Goal: Task Accomplishment & Management: Manage account settings

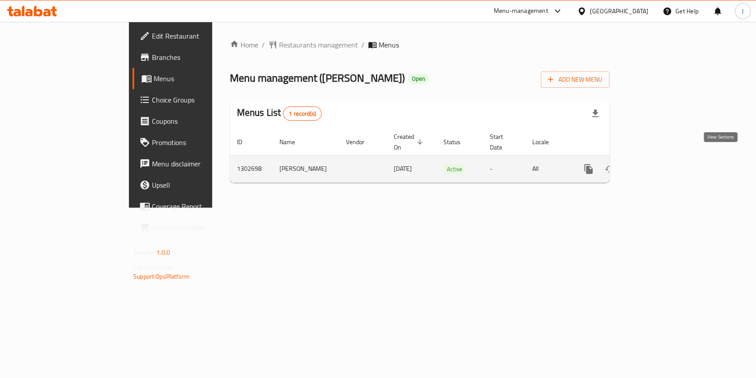
click at [663, 165] on link "enhanced table" at bounding box center [652, 168] width 21 height 21
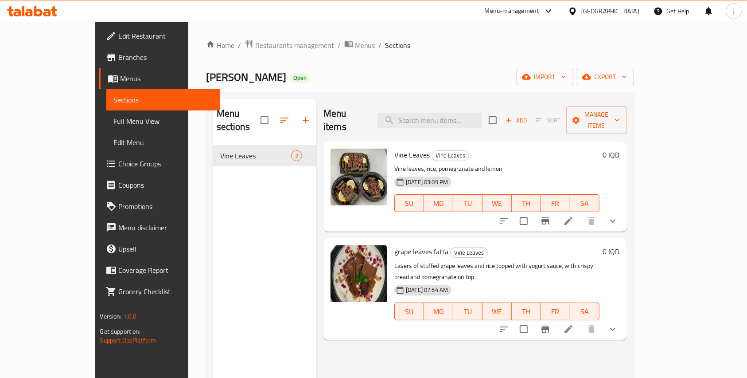
click at [581, 213] on li at bounding box center [568, 221] width 25 height 16
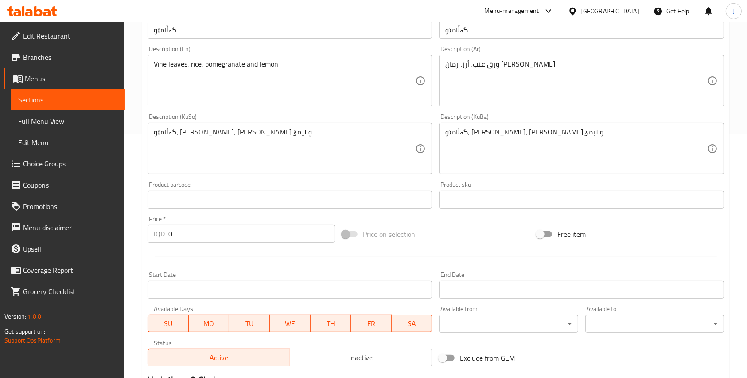
scroll to position [399, 0]
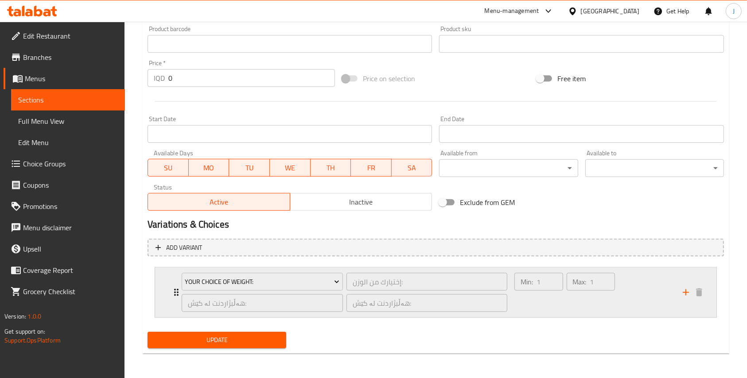
click at [573, 314] on div "Min: 1 ​ Max: 1 ​" at bounding box center [564, 292] width 107 height 46
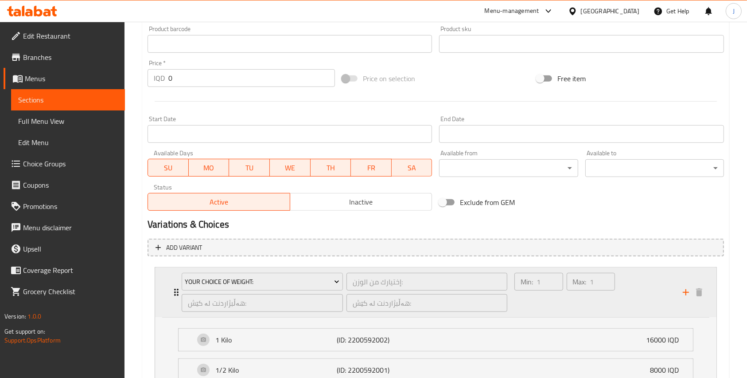
scroll to position [477, 0]
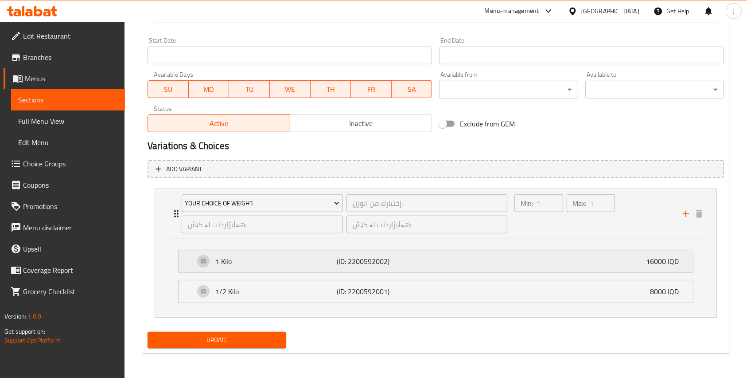
click at [621, 263] on div "1 Kilo (ID: 2200592002) 16000 IQD" at bounding box center [439, 261] width 488 height 22
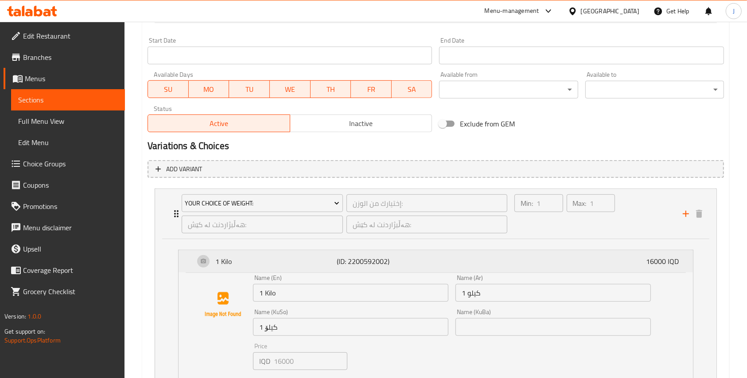
scroll to position [604, 0]
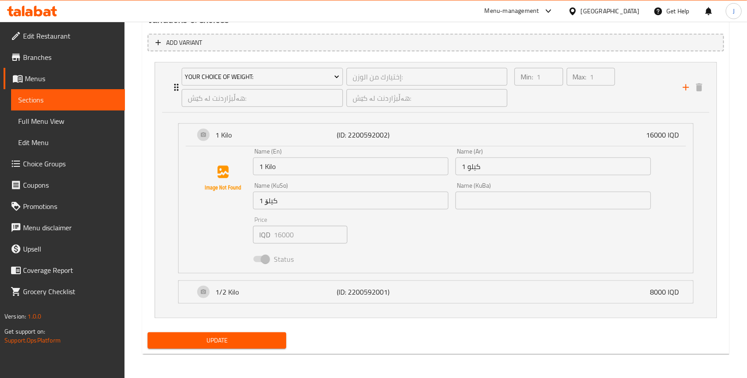
click at [397, 245] on div "Name (En) 1 Kilo Name (En) Name (Ar) 1 كيلو Name (Ar) Name (KuSo) 1 کیلۆ Name (…" at bounding box center [451, 207] width 405 height 126
click at [365, 345] on div "Update" at bounding box center [436, 339] width 584 height 23
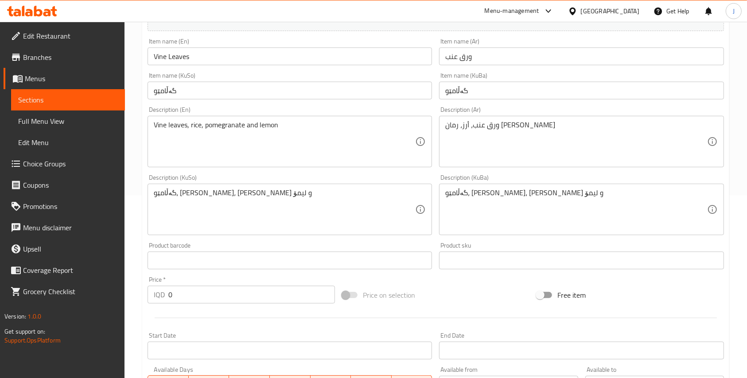
scroll to position [0, 0]
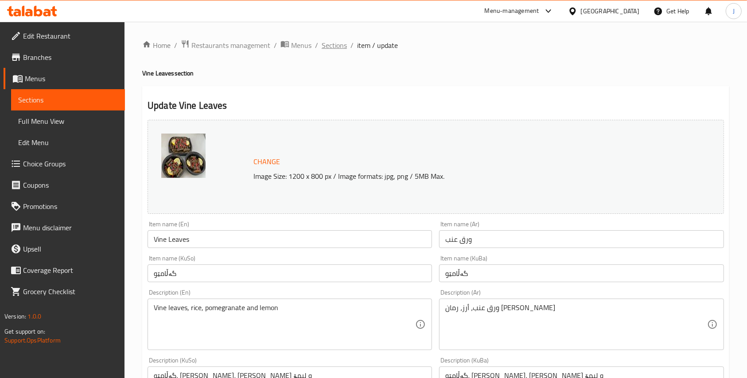
click at [337, 47] on span "Sections" at bounding box center [334, 45] width 25 height 11
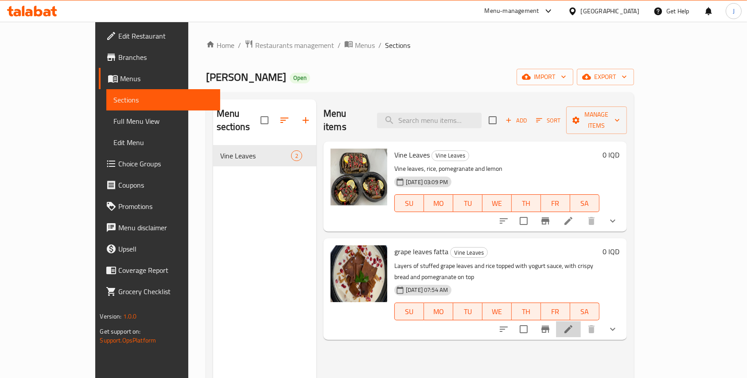
click at [581, 321] on li at bounding box center [568, 329] width 25 height 16
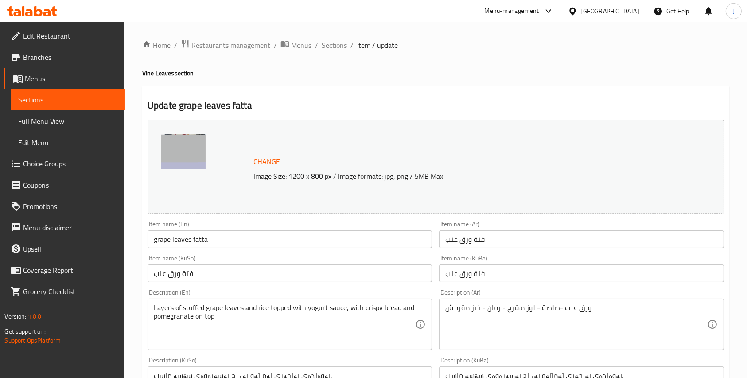
scroll to position [382, 0]
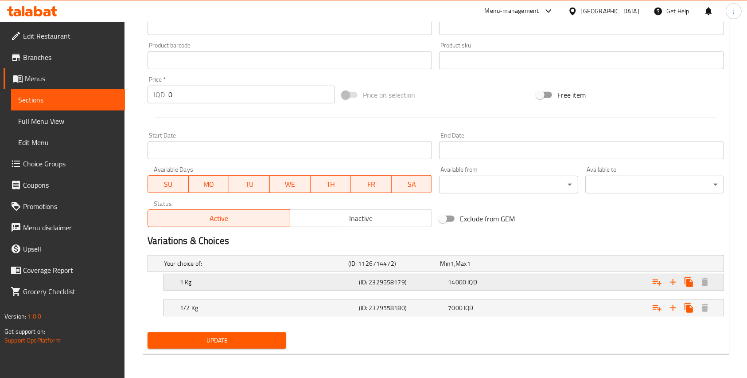
click at [382, 277] on h5 "(ID: 2329558179)" at bounding box center [402, 281] width 86 height 9
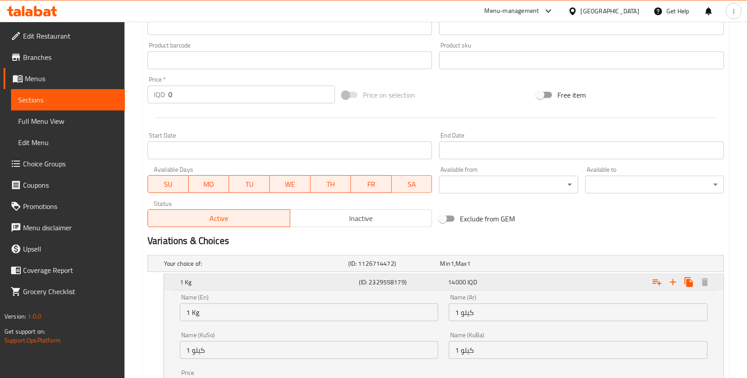
scroll to position [496, 0]
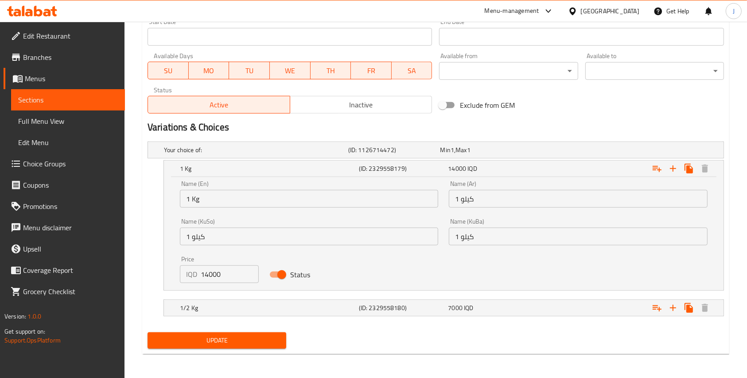
click at [210, 275] on input "14000" at bounding box center [230, 274] width 58 height 18
type input "18000"
click at [385, 308] on h5 "(ID: 2329558180)" at bounding box center [402, 307] width 86 height 9
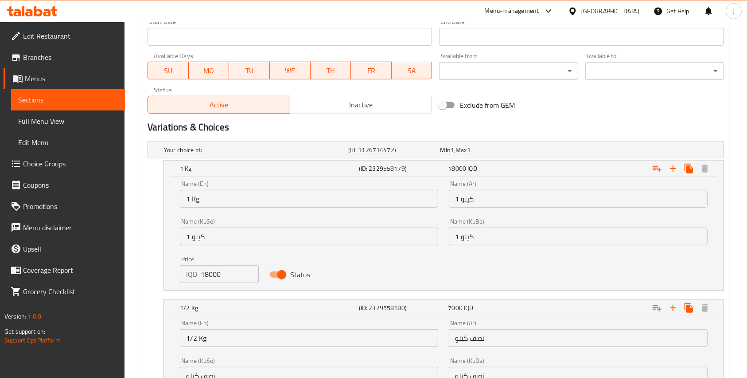
scroll to position [609, 0]
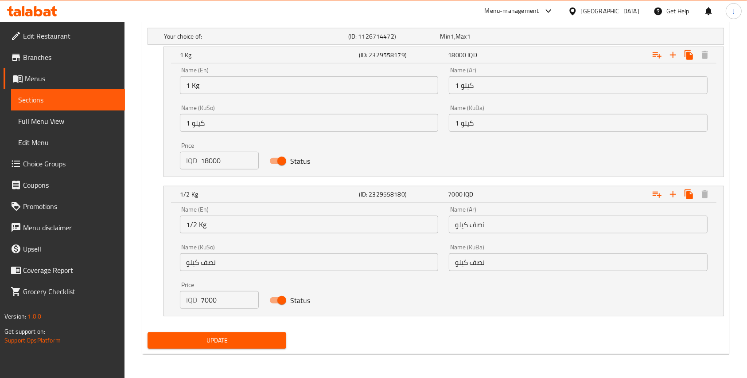
click at [216, 300] on input "7000" at bounding box center [230, 300] width 58 height 18
click at [206, 295] on input "7000" at bounding box center [230, 300] width 58 height 18
type input "9000"
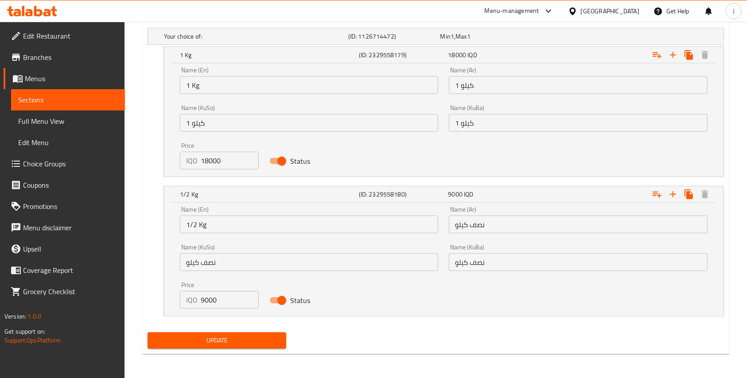
click at [366, 301] on div "Name (En) 1/2 Kg Name (En) Name (Ar) نصف كيلو Name (Ar) Name (KuSo) نصف كيلو Na…" at bounding box center [444, 257] width 538 height 113
click at [229, 342] on span "Update" at bounding box center [217, 340] width 125 height 11
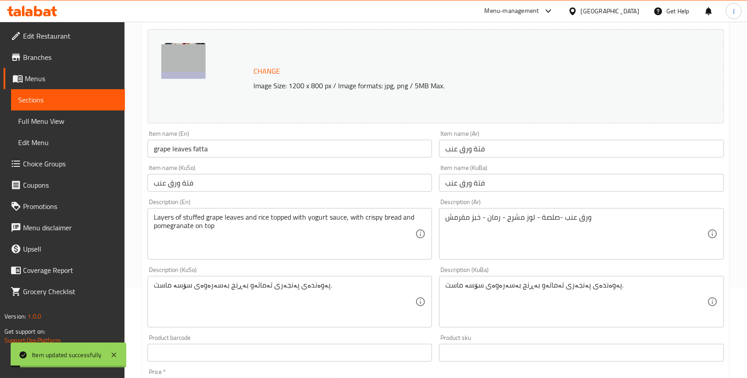
scroll to position [0, 0]
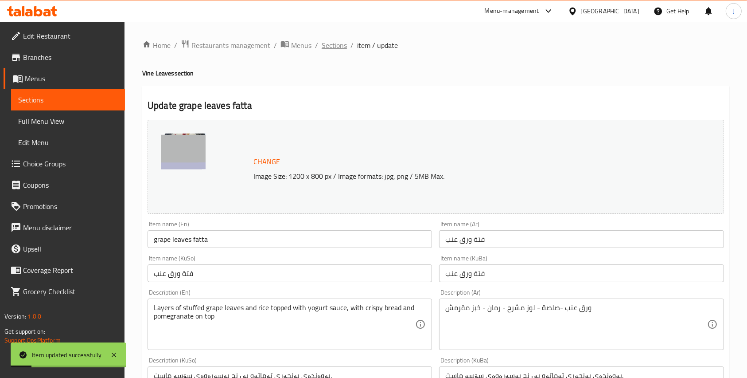
click at [336, 51] on span "Sections" at bounding box center [334, 45] width 25 height 11
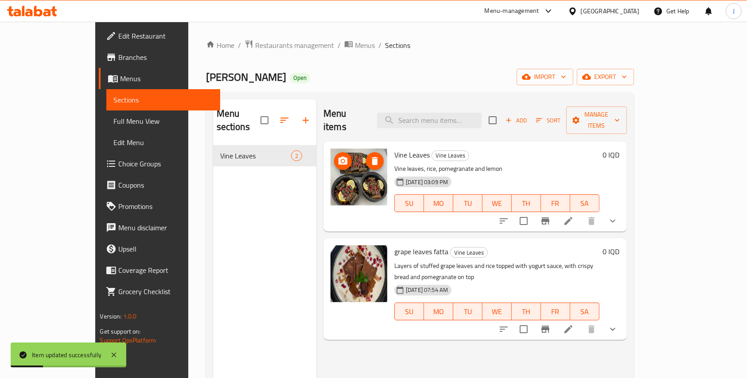
click at [334, 164] on img at bounding box center [359, 176] width 57 height 57
click at [581, 213] on li at bounding box center [568, 221] width 25 height 16
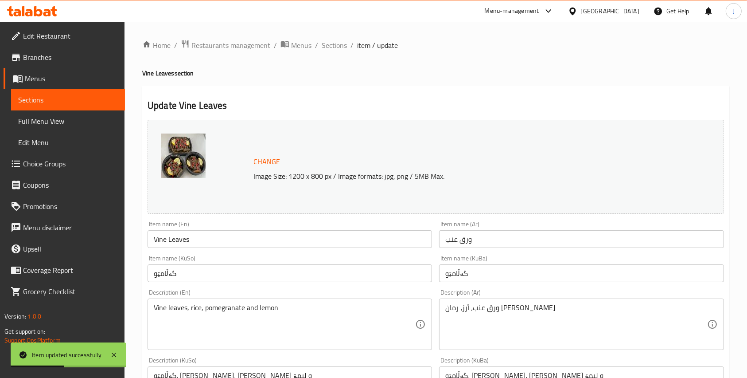
scroll to position [399, 0]
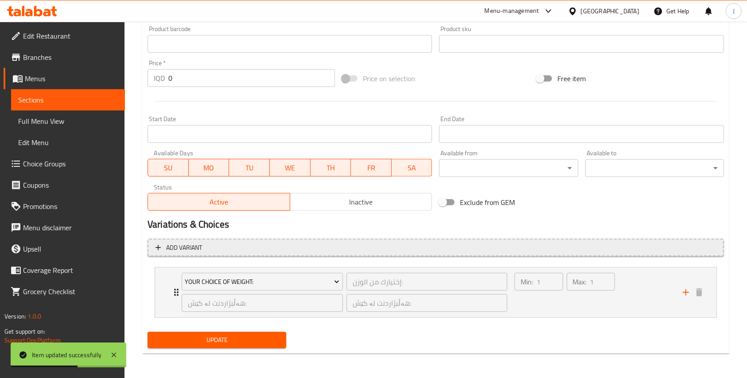
click at [409, 243] on span "Add variant" at bounding box center [436, 247] width 561 height 11
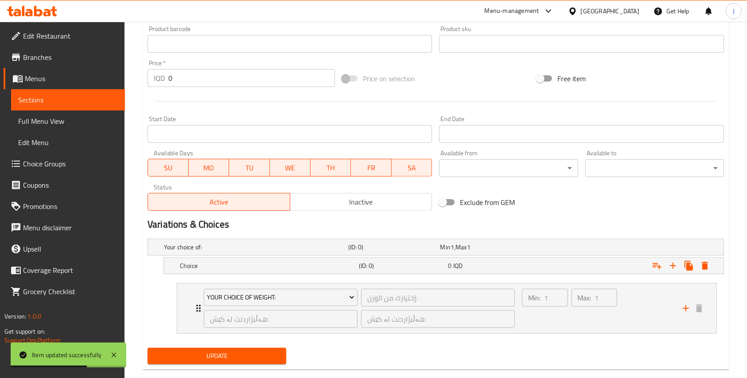
scroll to position [414, 0]
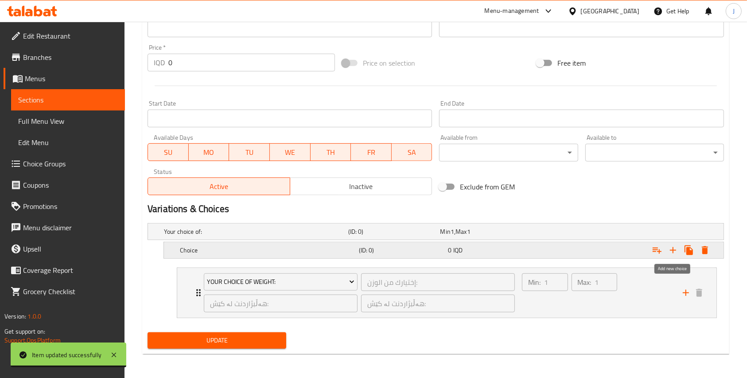
click at [675, 254] on icon "Expand" at bounding box center [673, 250] width 11 height 11
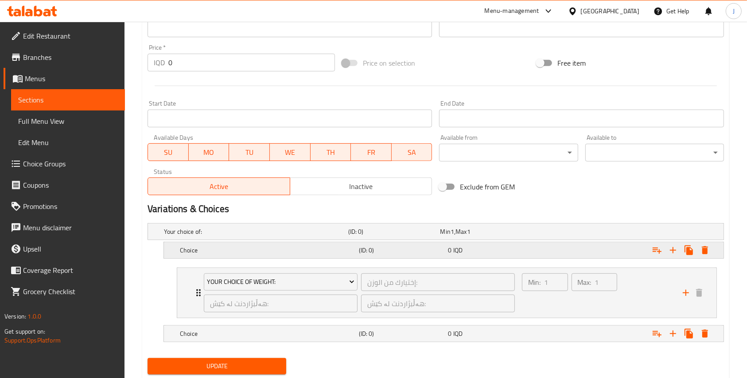
scroll to position [440, 0]
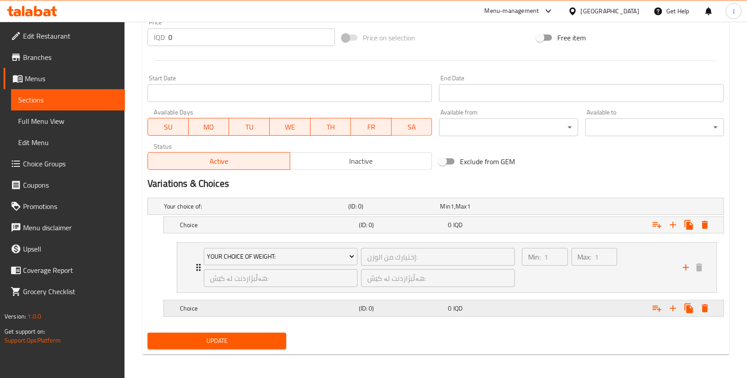
click at [437, 306] on h5 "(ID: 0)" at bounding box center [402, 308] width 86 height 9
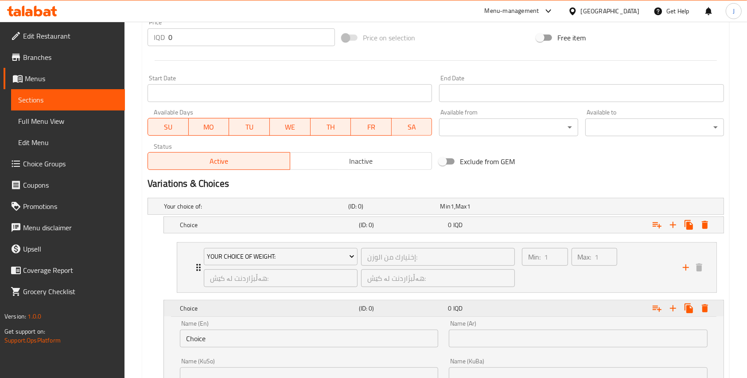
scroll to position [553, 0]
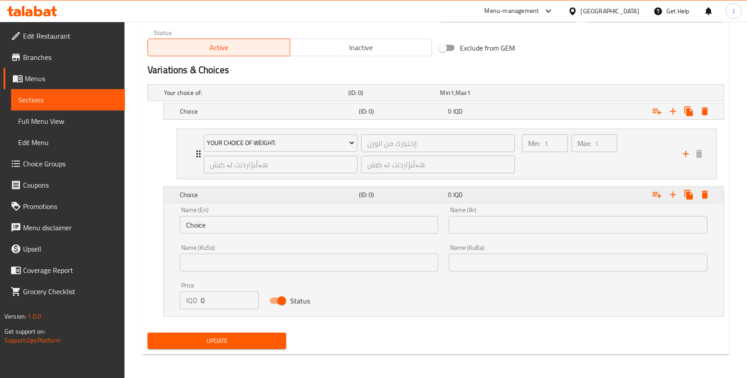
click at [405, 190] on h5 "(ID: 0)" at bounding box center [402, 194] width 86 height 9
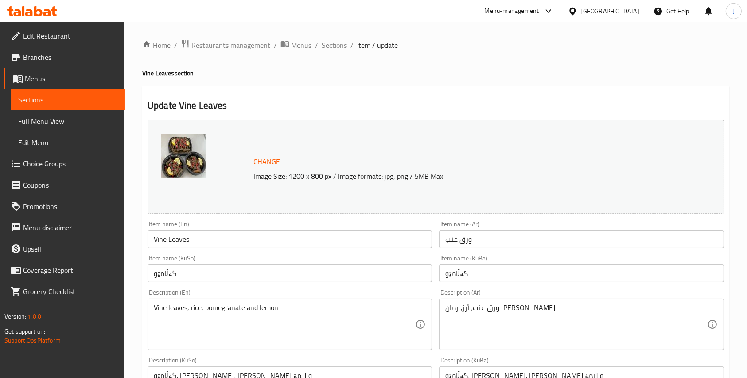
scroll to position [440, 0]
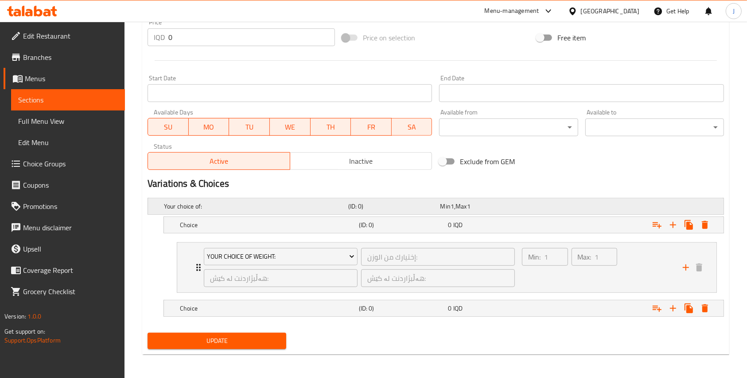
click at [464, 210] on span "Max" at bounding box center [461, 206] width 11 height 12
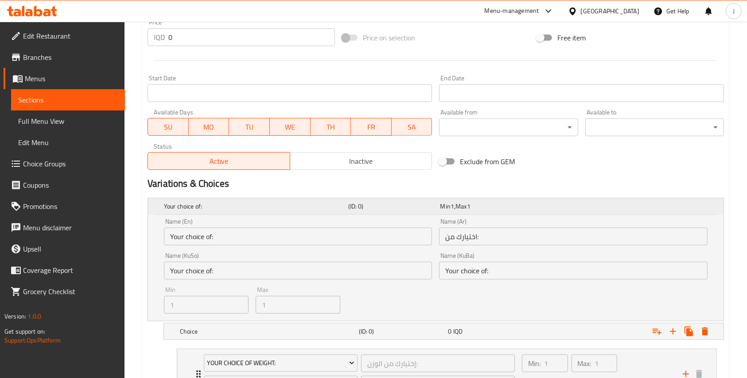
click at [464, 210] on span "Max" at bounding box center [461, 206] width 11 height 12
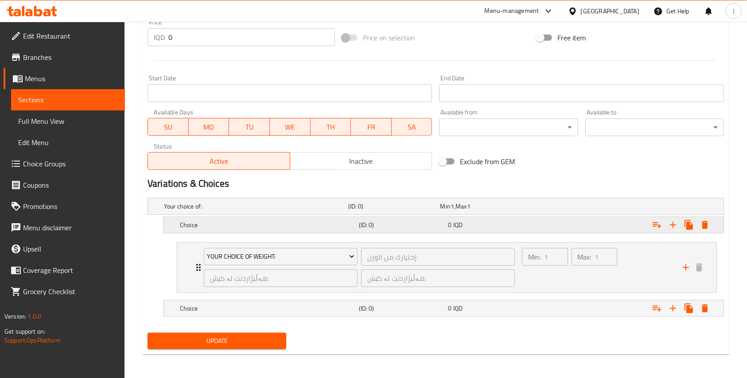
click at [572, 220] on div "Expand" at bounding box center [625, 224] width 179 height 19
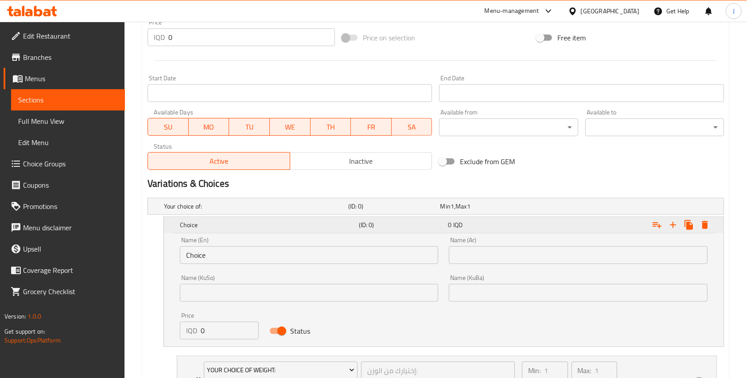
scroll to position [553, 0]
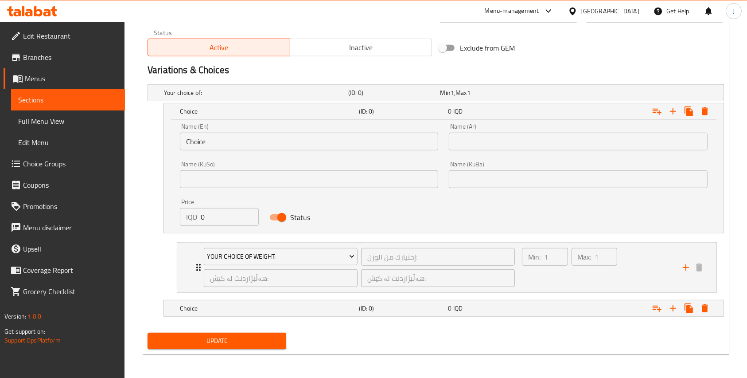
click at [168, 272] on nav "Your Choice Of Weight: إختيارك من الوزن: ​ هەڵبژاردنت لە کێش: ​ هەڵبژاردنت لە ک…" at bounding box center [436, 267] width 577 height 65
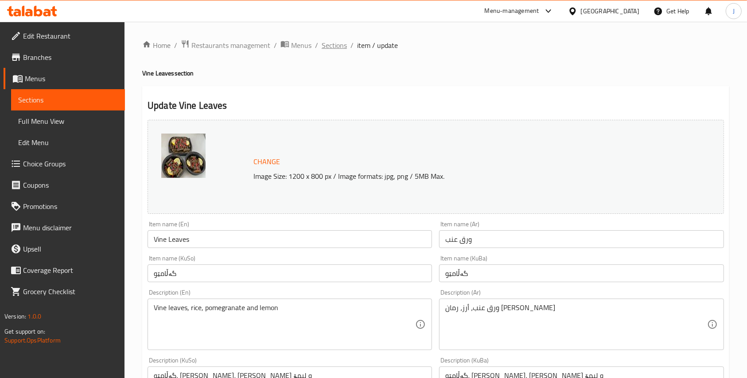
click at [333, 48] on span "Sections" at bounding box center [334, 45] width 25 height 11
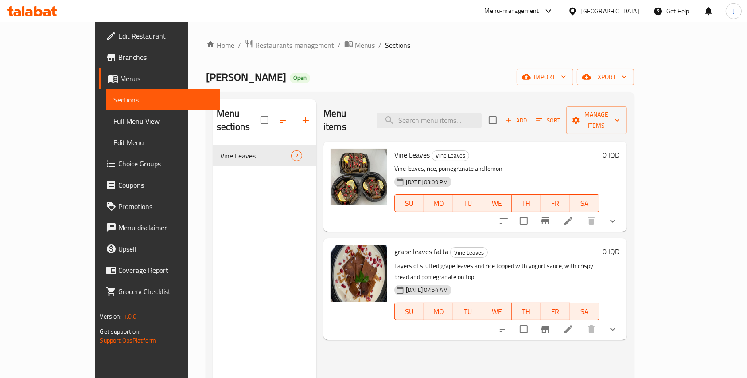
click at [573, 325] on icon at bounding box center [569, 329] width 8 height 8
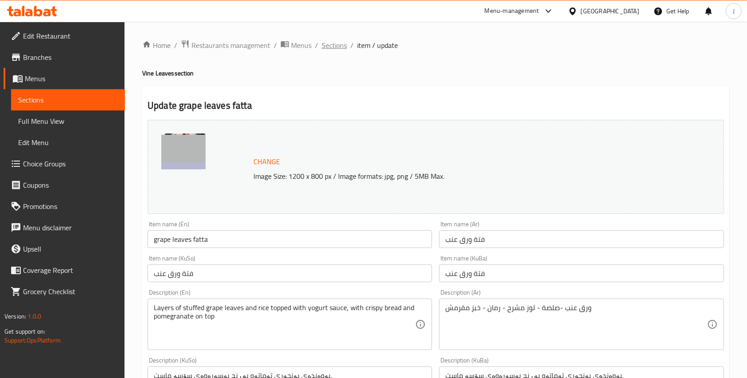
click at [331, 47] on span "Sections" at bounding box center [334, 45] width 25 height 11
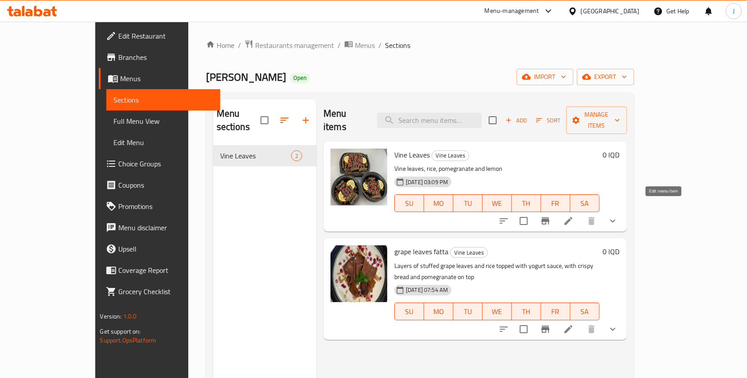
click at [574, 215] on icon at bounding box center [568, 220] width 11 height 11
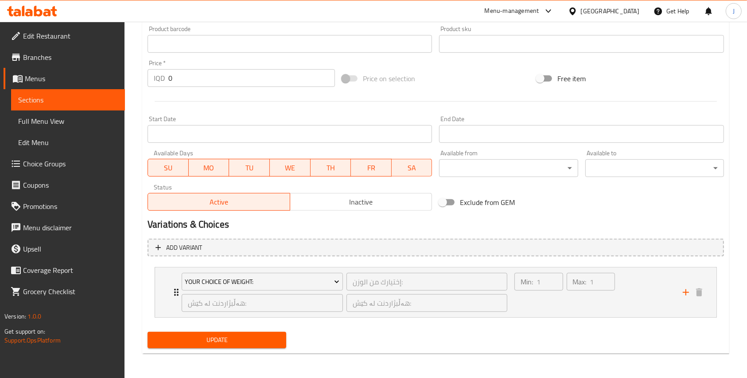
scroll to position [379, 0]
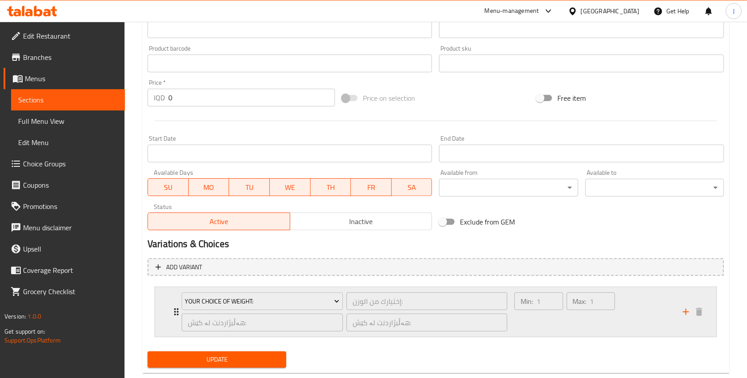
click at [174, 311] on icon "Expand" at bounding box center [176, 311] width 11 height 11
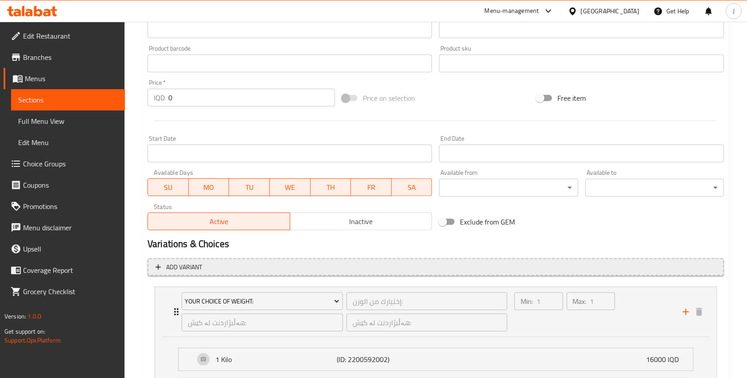
scroll to position [477, 0]
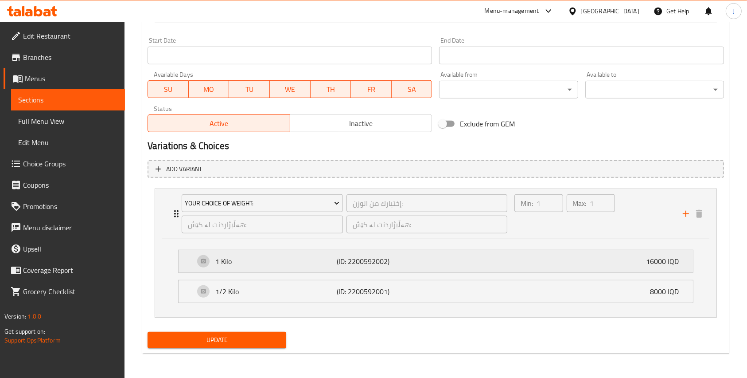
click at [674, 259] on p "16000 IQD" at bounding box center [666, 261] width 40 height 11
click at [619, 258] on div "1 Kilo (ID: 2200592002) 16000 IQD" at bounding box center [439, 261] width 488 height 22
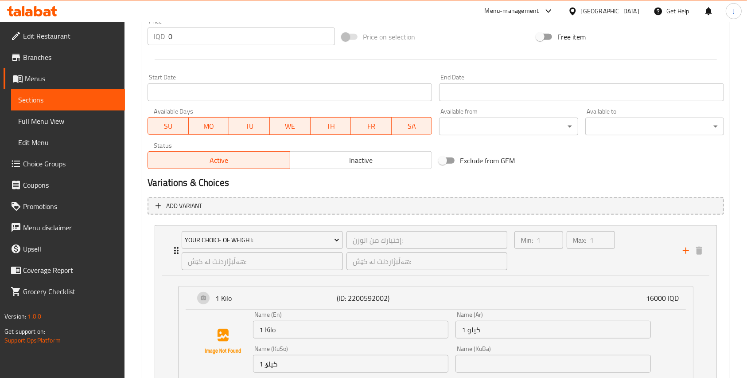
scroll to position [604, 0]
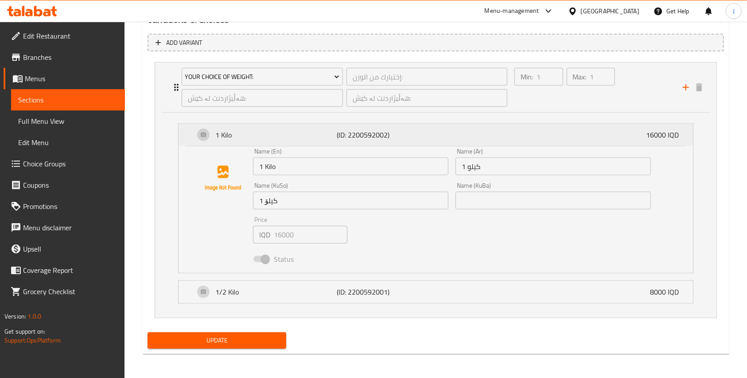
click at [630, 136] on div "1 Kilo (ID: 2200592002) 16000 IQD" at bounding box center [439, 135] width 488 height 22
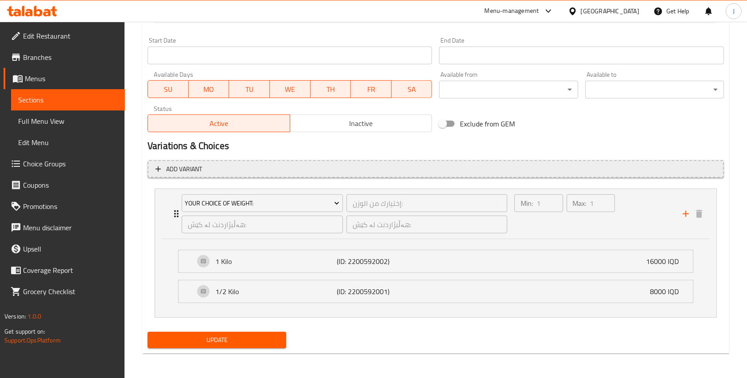
scroll to position [0, 0]
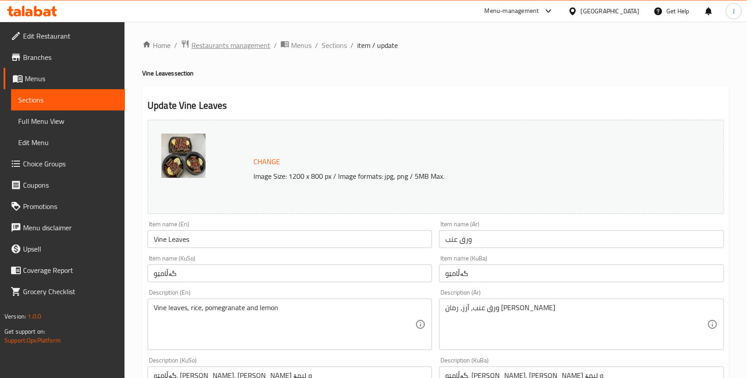
click at [196, 48] on span "Restaurants management" at bounding box center [230, 45] width 79 height 11
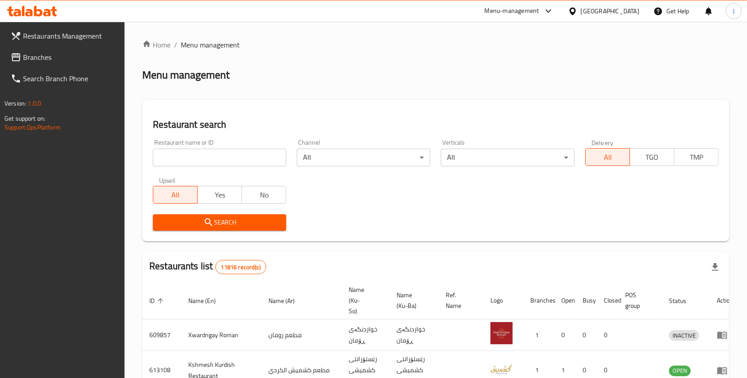
click at [183, 154] on input "search" at bounding box center [219, 157] width 133 height 18
type input "Mina Qashtota BLaban"
click at [212, 216] on button "Search" at bounding box center [219, 222] width 133 height 16
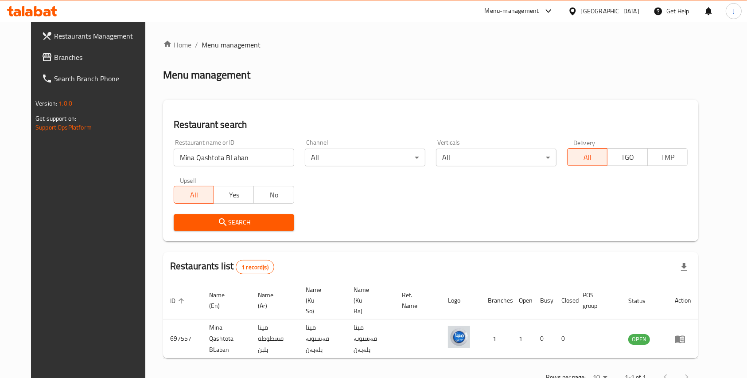
scroll to position [10, 0]
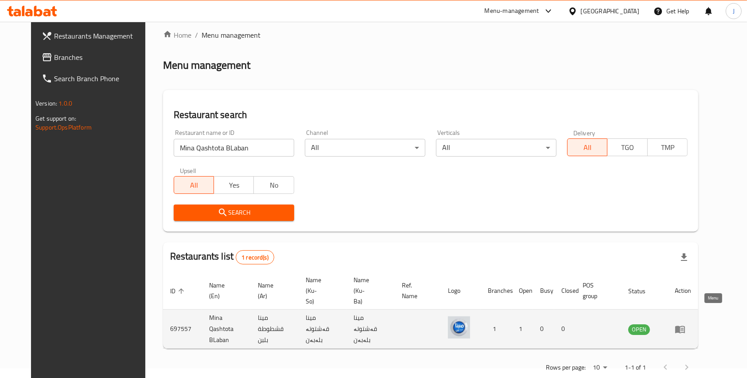
click at [685, 325] on icon "enhanced table" at bounding box center [680, 329] width 10 height 8
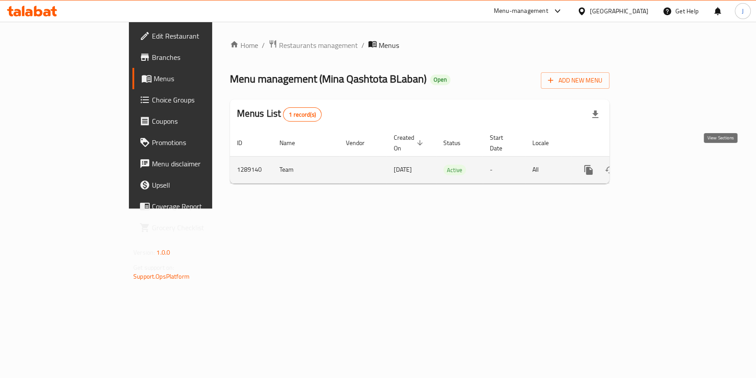
click at [657, 166] on icon "enhanced table" at bounding box center [653, 170] width 8 height 8
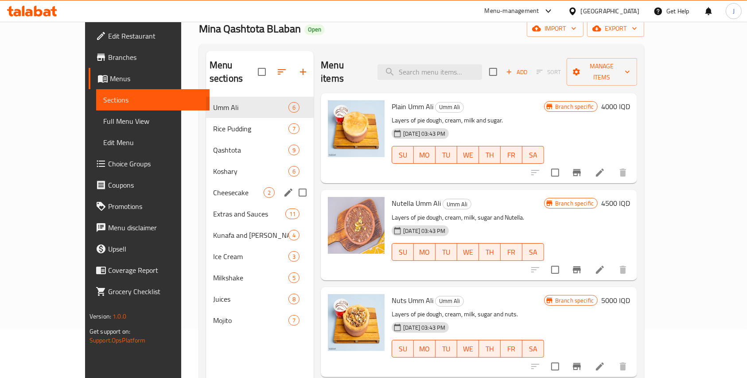
scroll to position [53, 0]
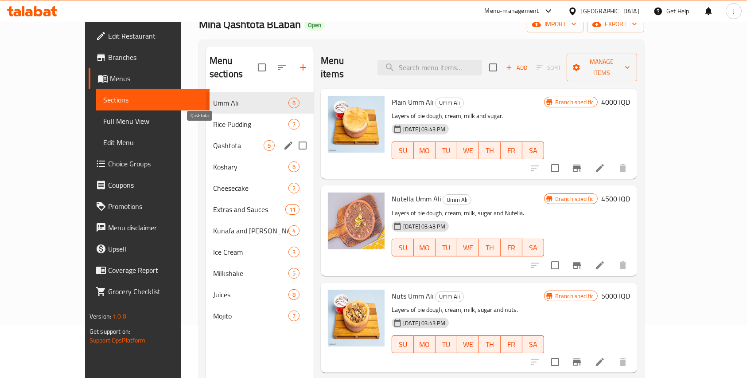
click at [213, 140] on span "Qashtota" at bounding box center [238, 145] width 51 height 11
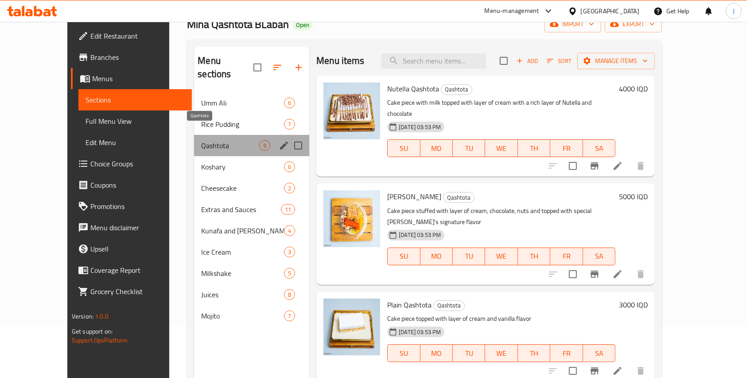
click at [201, 140] on span "Qashtota" at bounding box center [230, 145] width 58 height 11
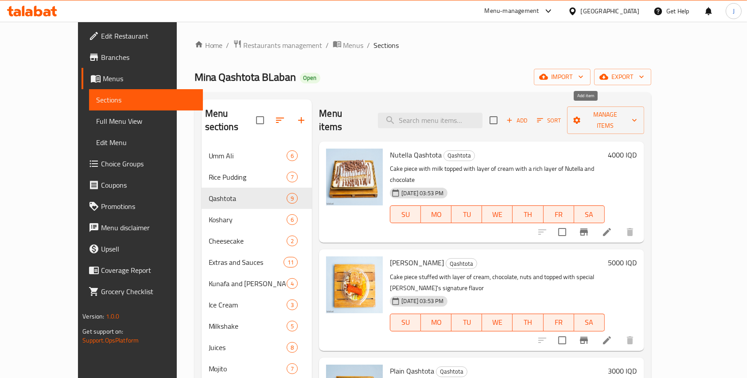
click at [529, 116] on span "Add" at bounding box center [517, 120] width 24 height 10
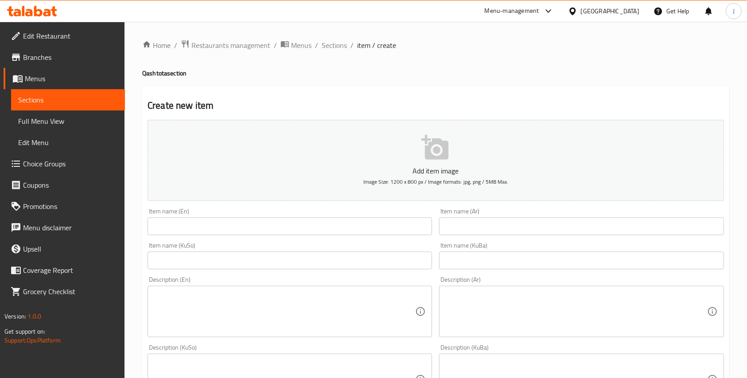
click at [222, 229] on input "text" at bounding box center [290, 226] width 284 height 18
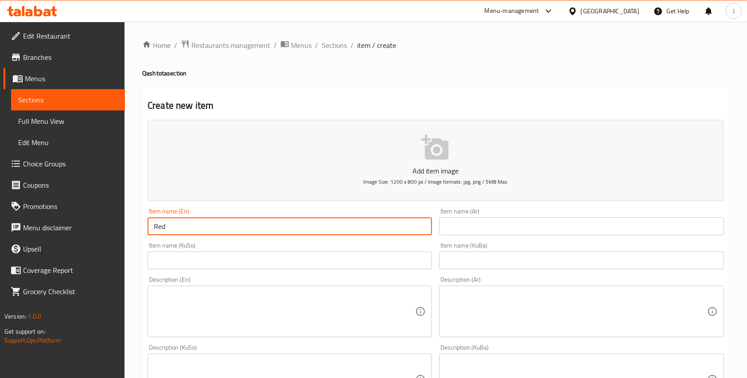
type input "Red"
click at [475, 228] on input "text" at bounding box center [581, 226] width 284 height 18
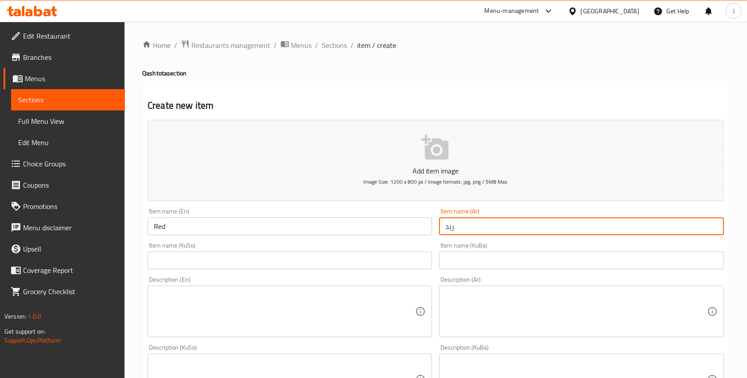
type input "ريد"
click at [448, 259] on input "text" at bounding box center [581, 260] width 284 height 18
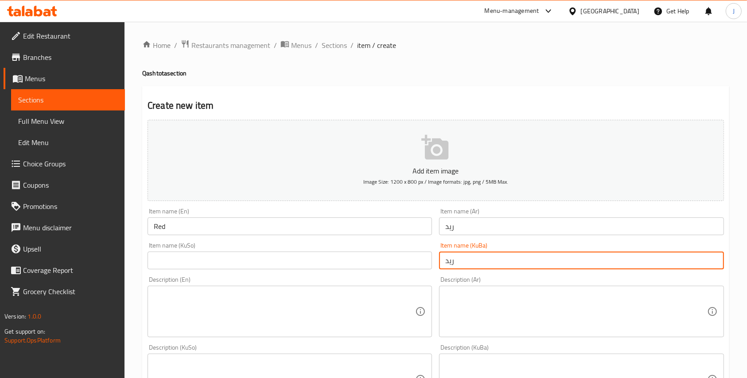
type input "ريد"
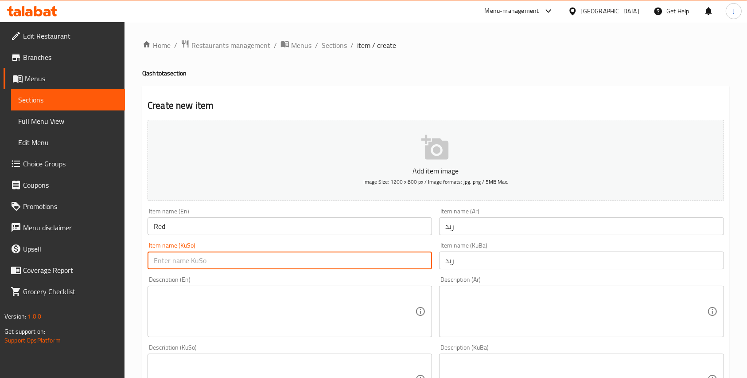
click at [398, 265] on input "text" at bounding box center [290, 260] width 284 height 18
type input "ريد"
click at [202, 226] on input "Red" at bounding box center [290, 226] width 284 height 18
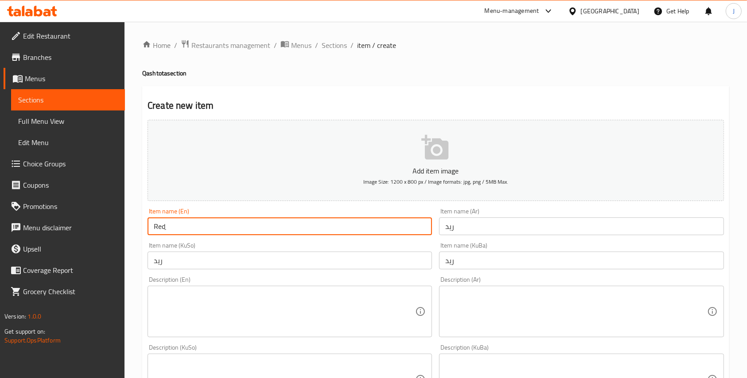
type input "Red"
click at [323, 317] on textarea at bounding box center [284, 311] width 261 height 42
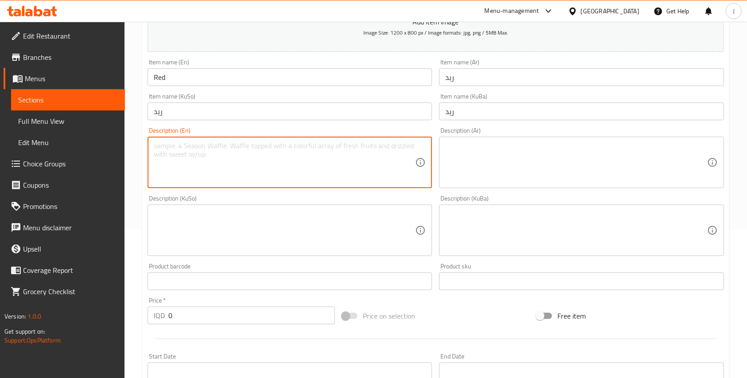
scroll to position [153, 0]
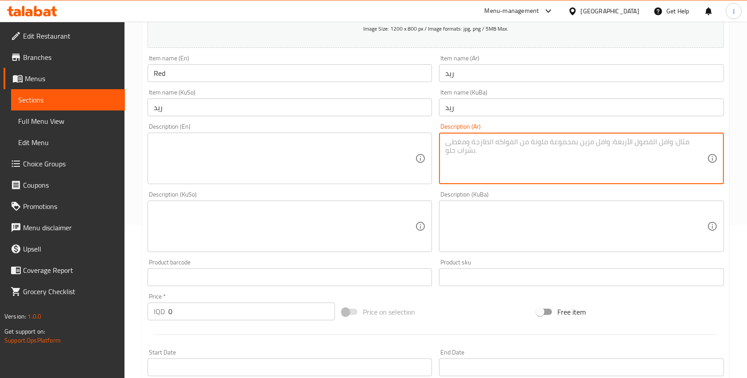
click at [522, 160] on textarea at bounding box center [575, 158] width 261 height 42
paste textarea "كيكة ريد+كريمه+اضافات نوتيلا لوتس اوريو +منكا او موز"
type textarea "كيكة ريد+كريمه+اضافات نوتيلا لوتس اوريو +منكا او موز"
click at [301, 157] on textarea at bounding box center [284, 158] width 261 height 42
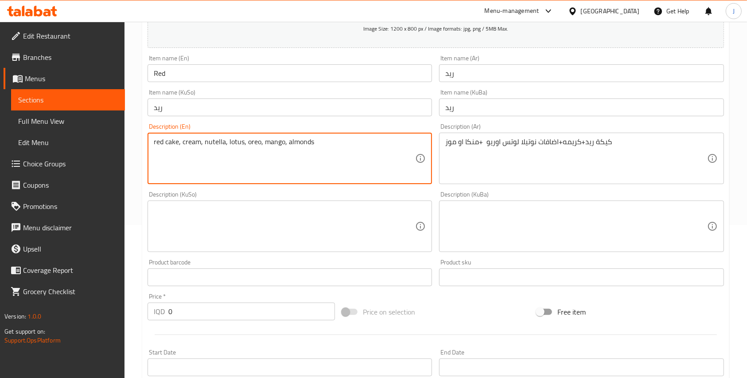
type textarea "red cake, cream, nutella, lotus, oreo, mango, almonds"
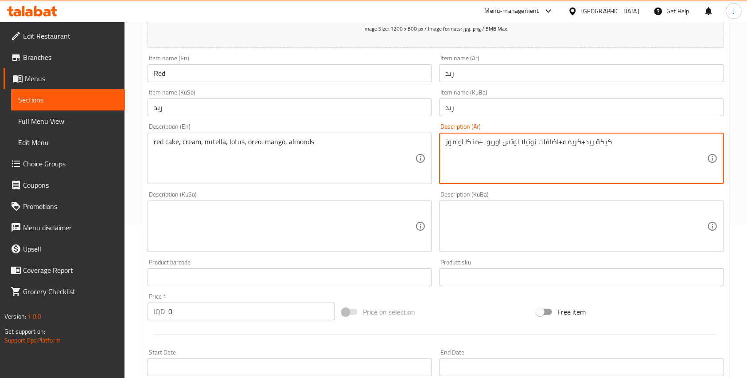
click at [547, 144] on textarea "كيكة ريد+كريمه+اضافات نوتيلا لوتس اوريو +منكا او موز" at bounding box center [575, 158] width 261 height 42
type textarea "كيكة ريد+كريمه+نوتيلا لوتس اوريو +منكا او موز"
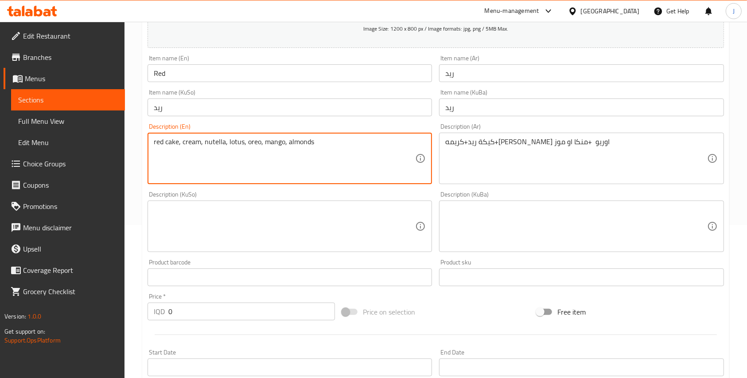
click at [306, 143] on textarea "red cake, cream, nutella, lotus, oreo, mango, almonds" at bounding box center [284, 158] width 261 height 42
type textarea "red cake, cream, nutella, lotus, oreo, mango, banana"
click at [340, 181] on div "red cake, cream, nutella, lotus, oreo, mango, banana Description (En)" at bounding box center [290, 157] width 284 height 51
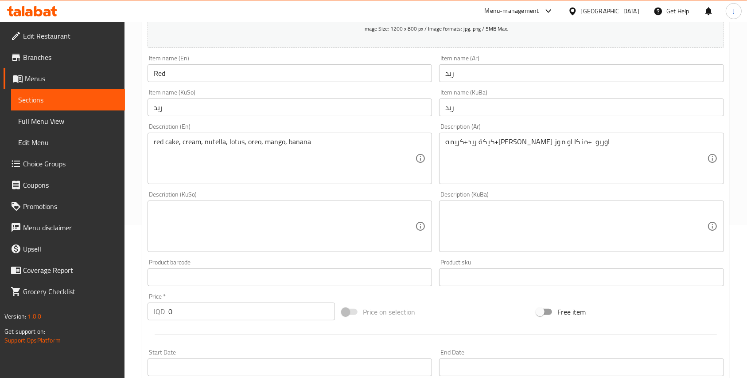
click at [518, 134] on div "كيكة ريد+كريمه+نوتيلا لوتس اوريو +منكا او موز Description (Ar)" at bounding box center [581, 157] width 284 height 51
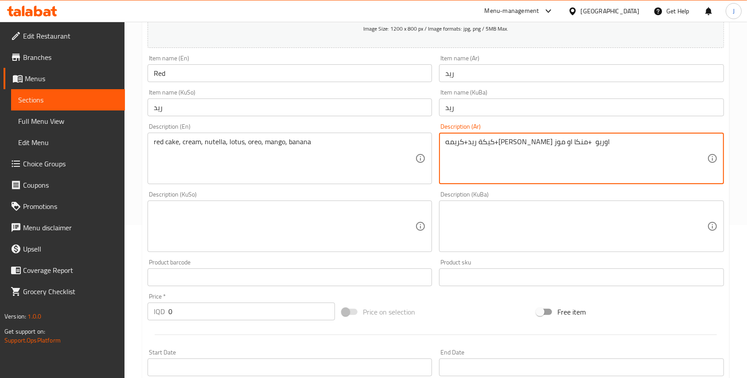
click at [518, 146] on textarea "كيكة ريد+كريمه+نوتيلا لوتس اوريو +منكا او موز" at bounding box center [575, 158] width 261 height 42
click at [503, 144] on textarea "كيكة ريد+كريمه+نوتيلا ,لوتس اوريو +منكا او موز" at bounding box center [575, 158] width 261 height 42
click at [523, 142] on textarea "كيكة ريد+كريمه+نوتيلا ,لوتس, اوريو +منكا او موز" at bounding box center [575, 158] width 261 height 42
click at [448, 140] on textarea "كيكة ريد+كريمه+نوتيلا, لوتس, اوريو +منكا او موز" at bounding box center [575, 158] width 261 height 42
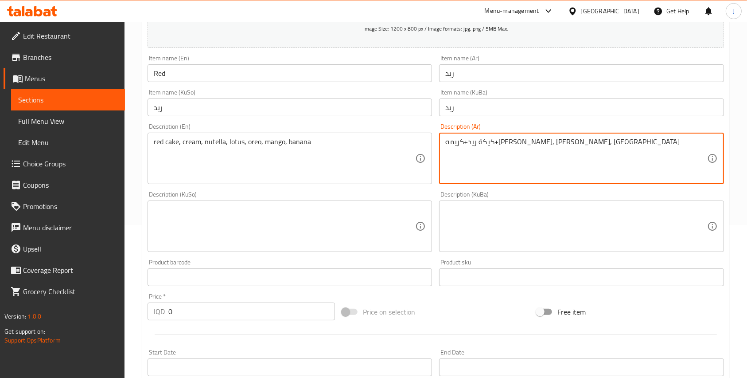
type textarea "كيكة ريد+كريمه+نوتيلا, لوتس, اوريو"
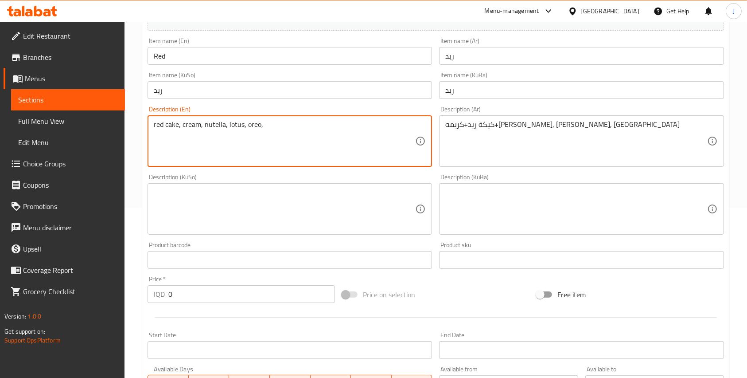
scroll to position [171, 0]
type textarea "red cake, cream, nutella, lotus, oreo,"
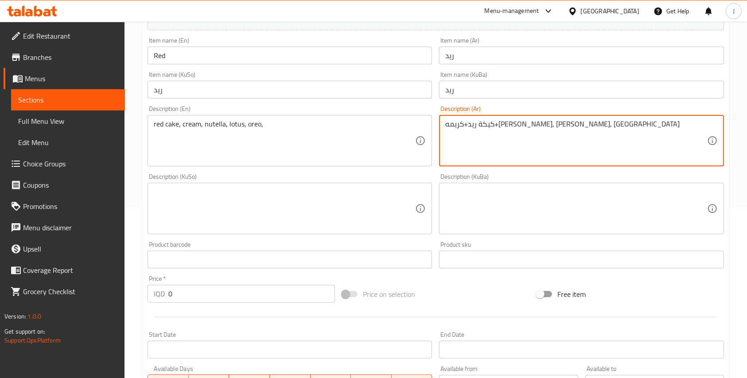
click at [465, 149] on textarea "كيكة ريد+كريمه+نوتيلا, لوتس, اوريو" at bounding box center [575, 141] width 261 height 42
click at [472, 209] on textarea at bounding box center [575, 208] width 261 height 42
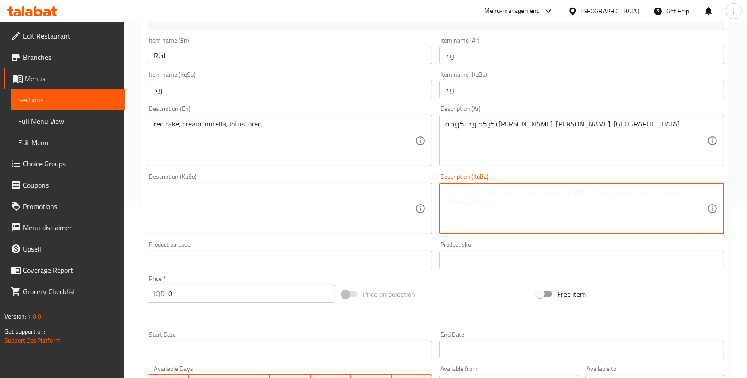
paste textarea "كيكة ريد+كريمه+نوتيلا, لوتس, اوريو"
type textarea "كيكة ريد+كريمه+نوتيلا, لوتس, اوريو"
click at [380, 209] on textarea at bounding box center [284, 208] width 261 height 42
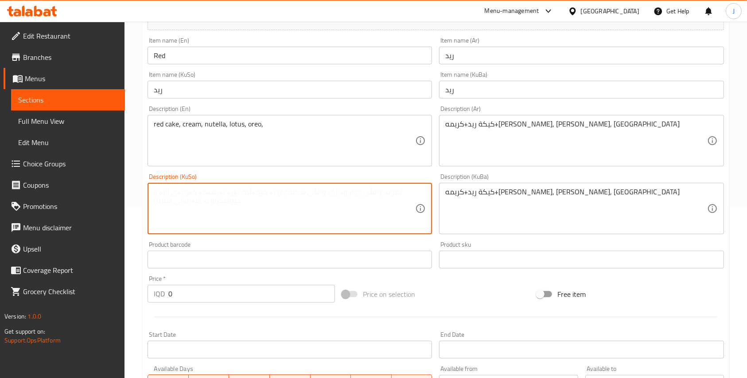
paste textarea "كيكة ريد+كريمه+نوتيلا, لوتس, اوريو"
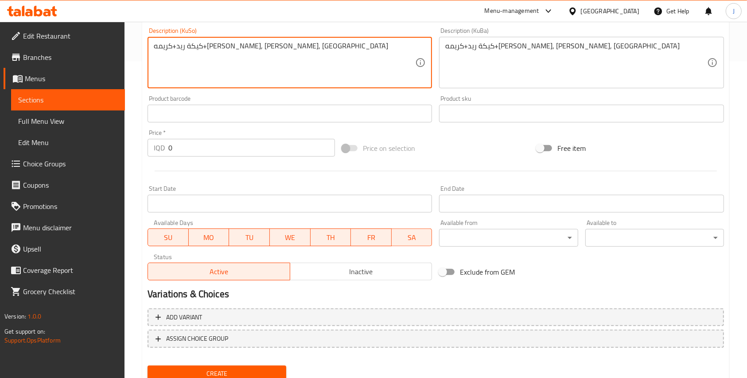
scroll to position [317, 0]
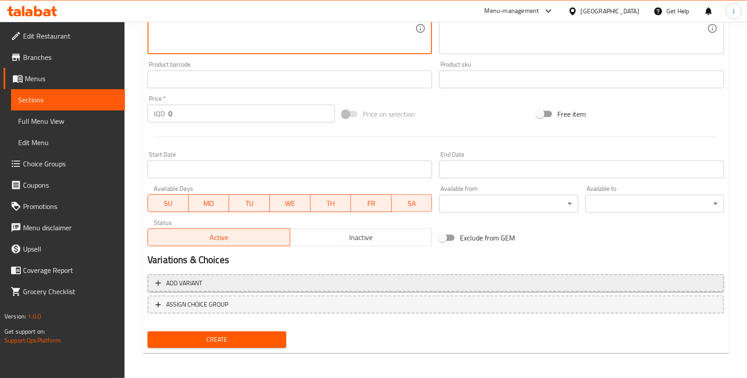
type textarea "كيكة ريد+كريمه+نوتيلا, لوتس, اوريو"
click at [266, 280] on span "Add variant" at bounding box center [436, 282] width 561 height 11
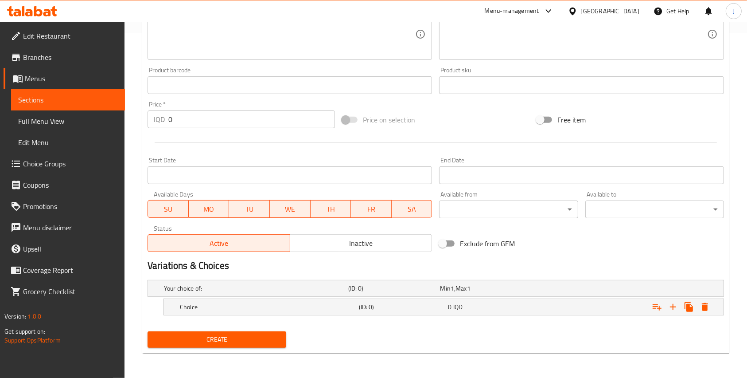
scroll to position [344, 0]
click at [374, 309] on h5 "(ID: 0)" at bounding box center [402, 307] width 86 height 9
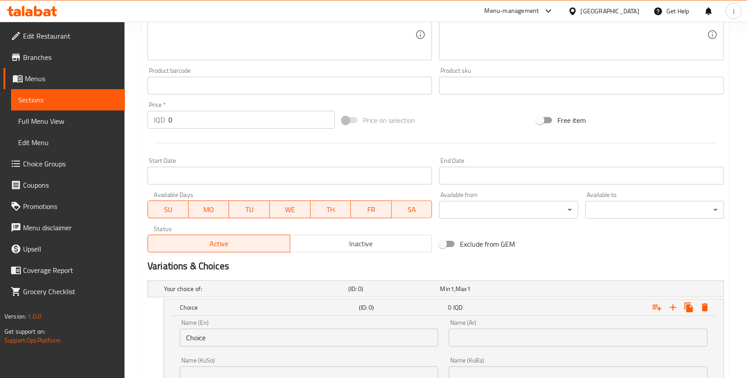
scroll to position [458, 0]
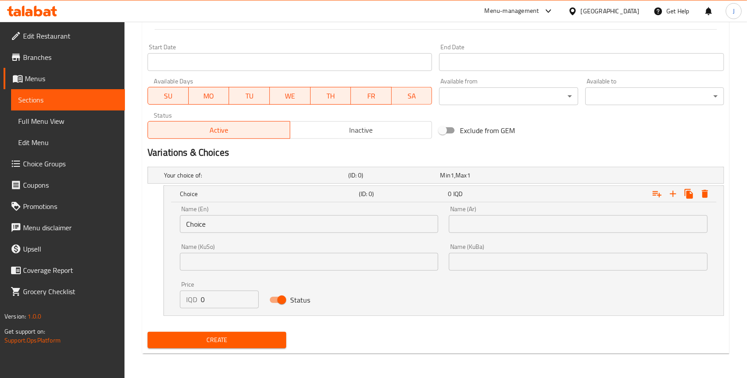
click at [213, 222] on input "Choice" at bounding box center [309, 224] width 258 height 18
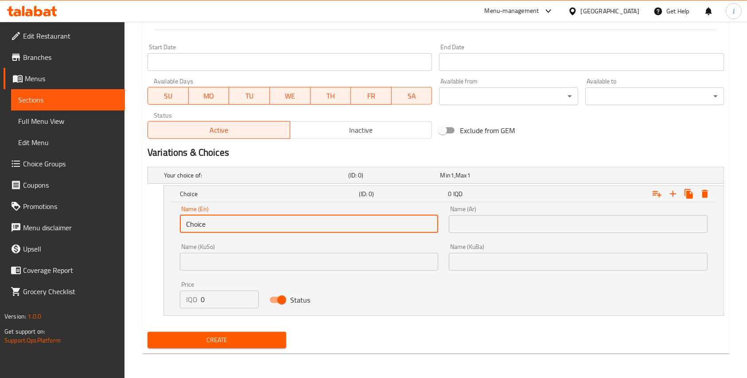
click at [213, 222] on input "Choice" at bounding box center [309, 224] width 258 height 18
type input "M"
type input "Mango"
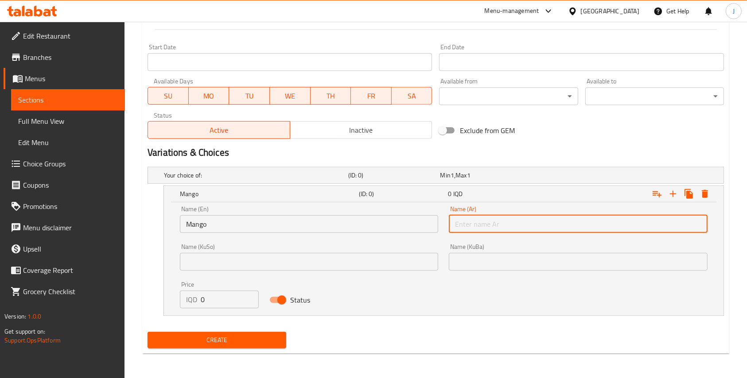
click at [452, 228] on input "text" at bounding box center [578, 224] width 258 height 18
click at [452, 228] on input "منكا" at bounding box center [578, 224] width 258 height 18
type input "منكا"
click at [468, 260] on input "text" at bounding box center [578, 262] width 258 height 18
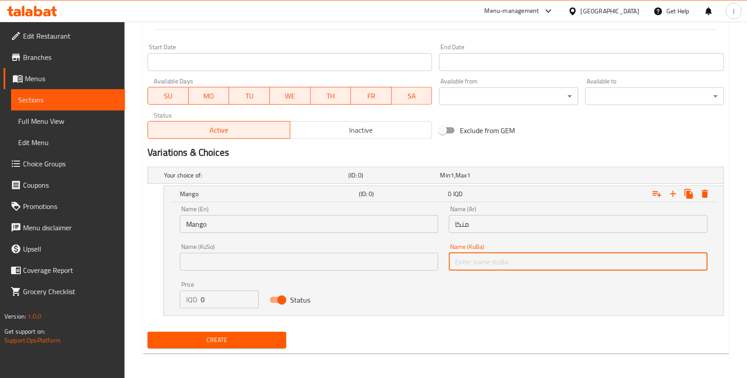
paste input "منكا"
type input "منكا"
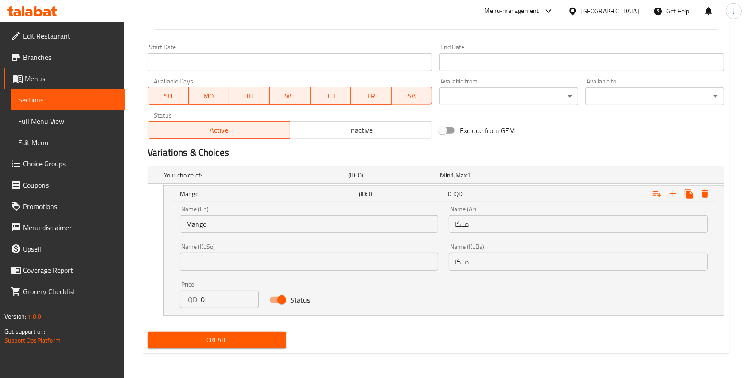
click at [279, 245] on div "Name (KuSo) Name (KuSo)" at bounding box center [309, 256] width 258 height 27
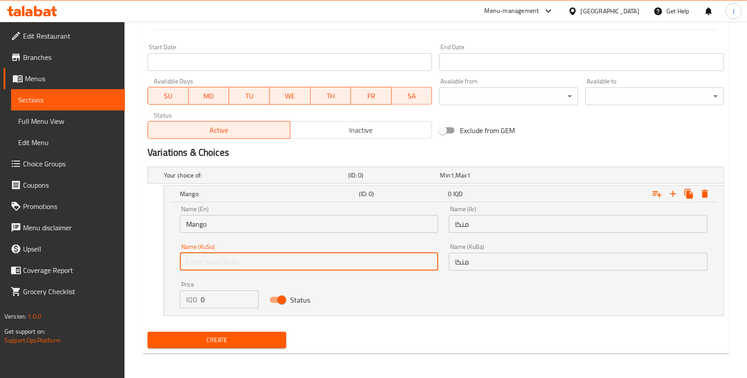
click at [262, 255] on input "text" at bounding box center [309, 262] width 258 height 18
paste input "منكا"
type input "منكا"
click at [199, 292] on div "IQD 0 Price" at bounding box center [219, 299] width 79 height 18
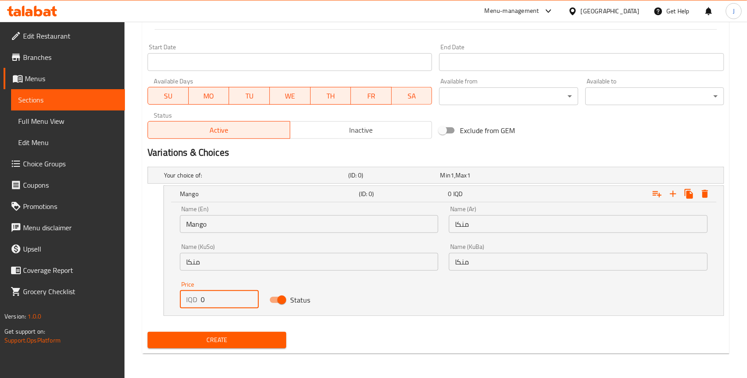
click at [199, 292] on div "IQD 0 Price" at bounding box center [219, 299] width 79 height 18
click at [201, 303] on input "0" at bounding box center [230, 299] width 58 height 18
type input "5000"
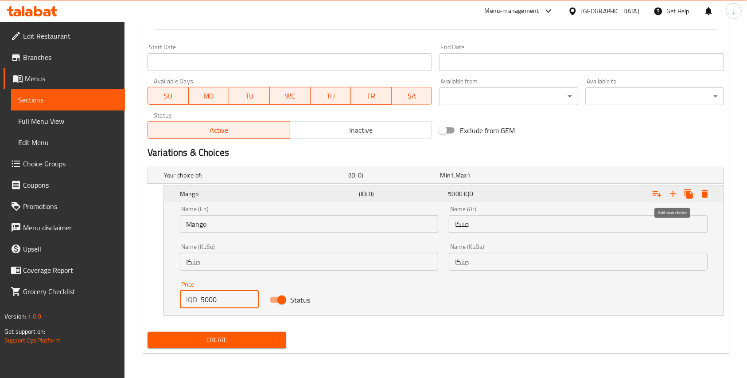
click at [673, 186] on button "Expand" at bounding box center [673, 194] width 16 height 16
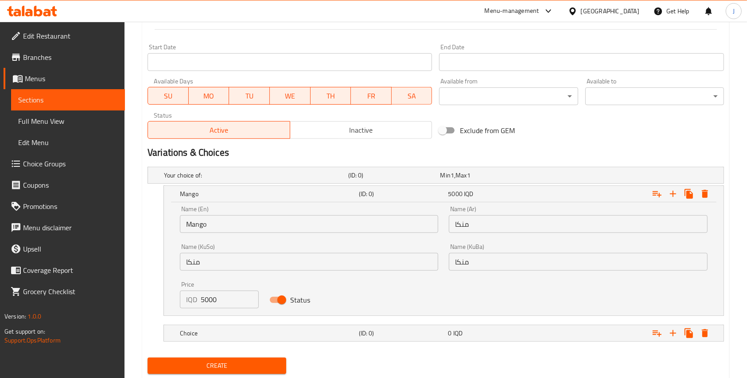
scroll to position [483, 0]
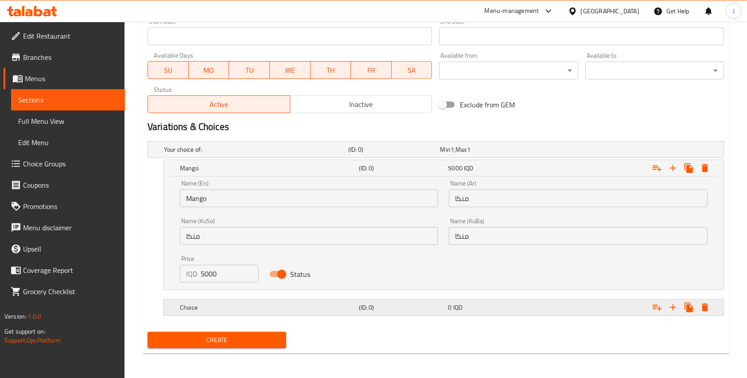
click at [365, 309] on h5 "(ID: 0)" at bounding box center [402, 307] width 86 height 9
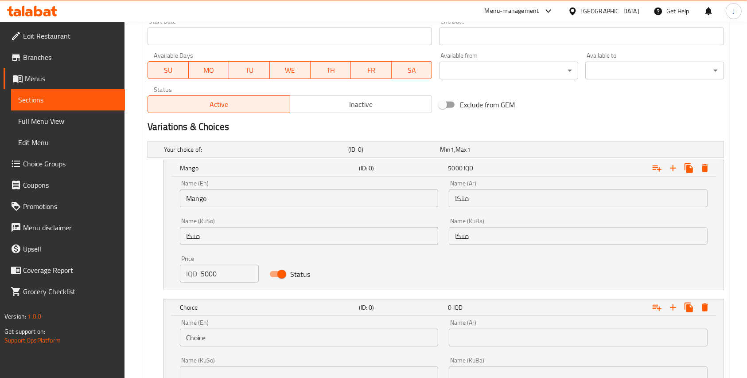
scroll to position [597, 0]
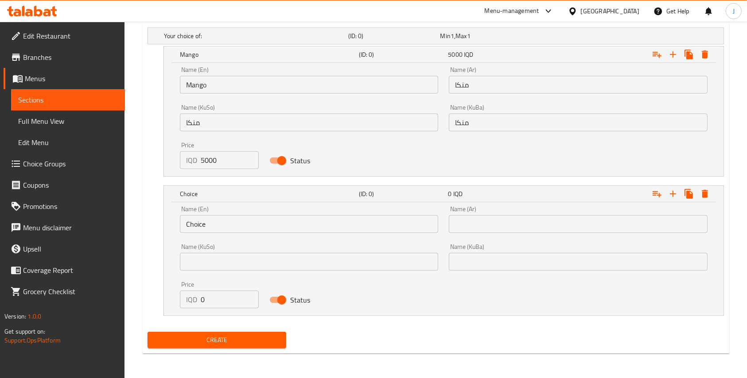
click at [222, 226] on input "Choice" at bounding box center [309, 224] width 258 height 18
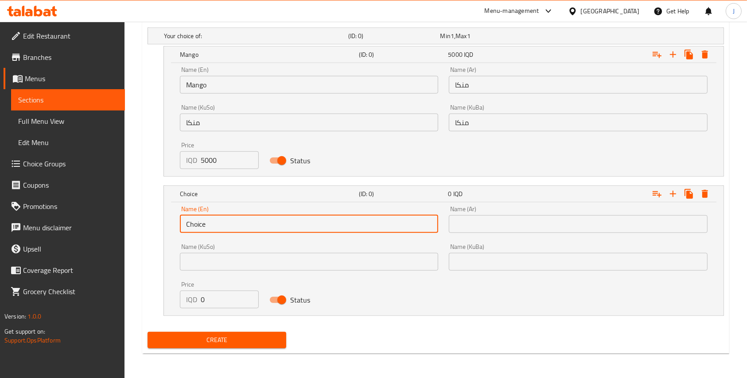
click at [222, 226] on input "Choice" at bounding box center [309, 224] width 258 height 18
type input "ل"
type input "Banana"
click at [471, 223] on input "text" at bounding box center [578, 224] width 258 height 18
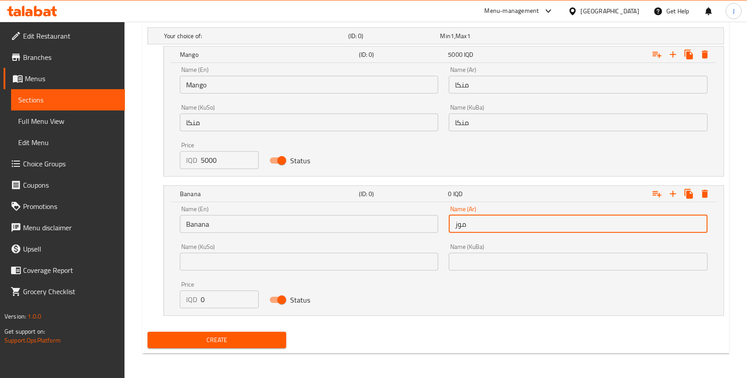
type input "موز"
click at [482, 264] on input "text" at bounding box center [578, 262] width 258 height 18
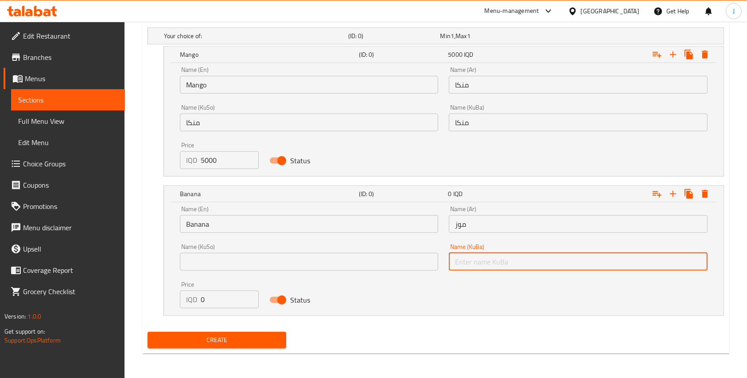
paste input "موز"
type input "موز"
click at [374, 265] on input "text" at bounding box center [309, 262] width 258 height 18
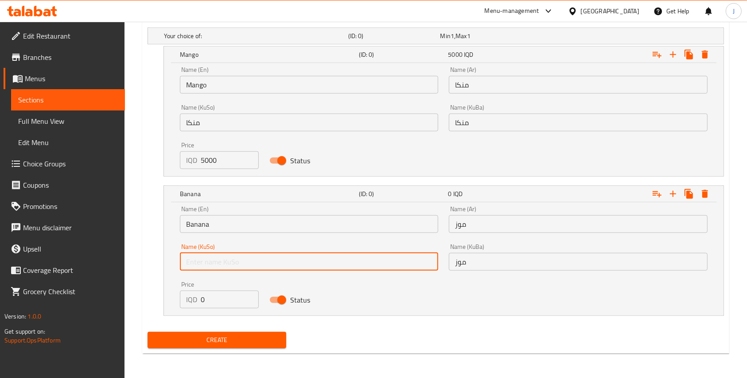
paste input "موز"
type input "موز"
click at [206, 300] on input "0" at bounding box center [230, 299] width 58 height 18
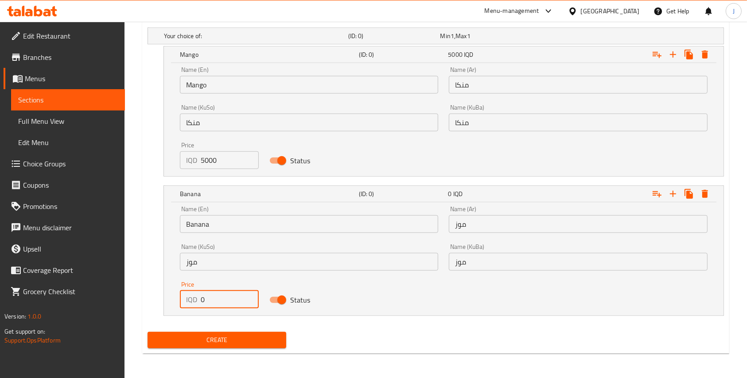
click at [206, 300] on input "0" at bounding box center [230, 299] width 58 height 18
click at [202, 300] on input "0" at bounding box center [230, 299] width 58 height 18
type input "5000"
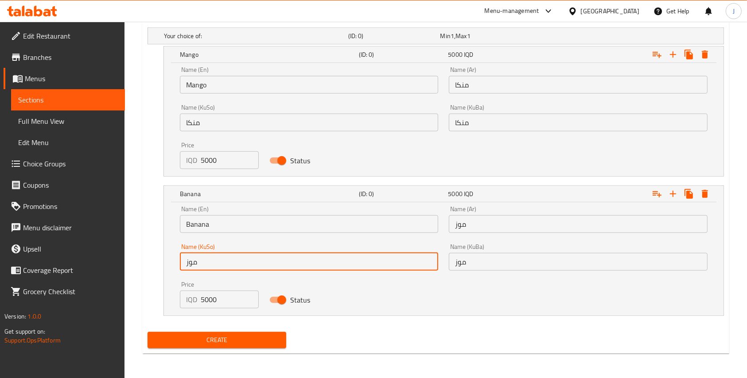
click at [400, 268] on input "موز" at bounding box center [309, 262] width 258 height 18
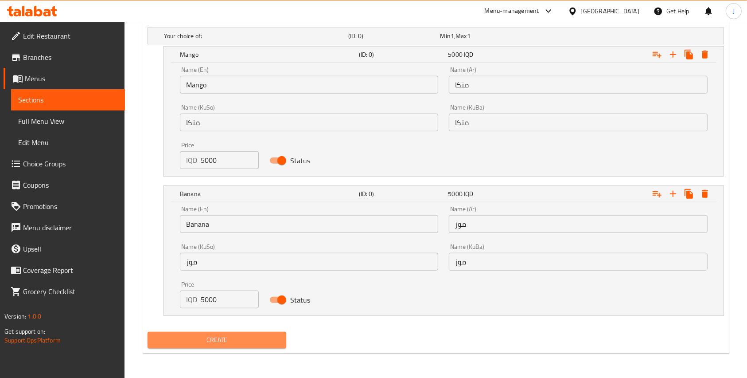
click at [222, 340] on span "Create" at bounding box center [217, 339] width 125 height 11
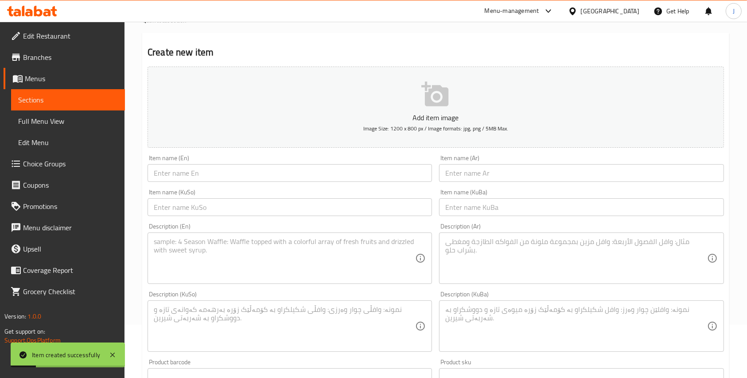
scroll to position [0, 0]
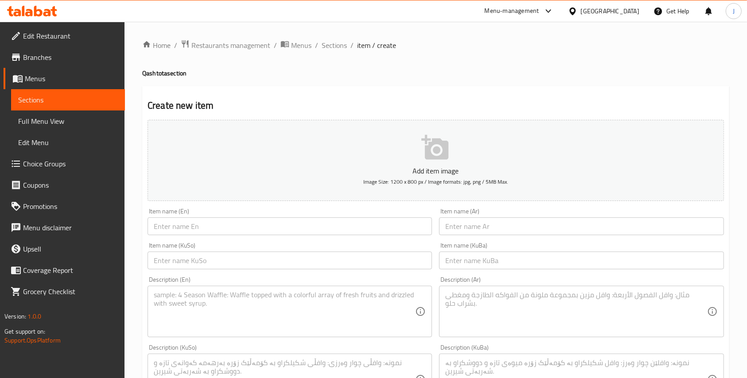
click at [375, 142] on button "Add item image Image Size: 1200 x 800 px / Image formats: jpg, png / 5MB Max." at bounding box center [436, 160] width 577 height 81
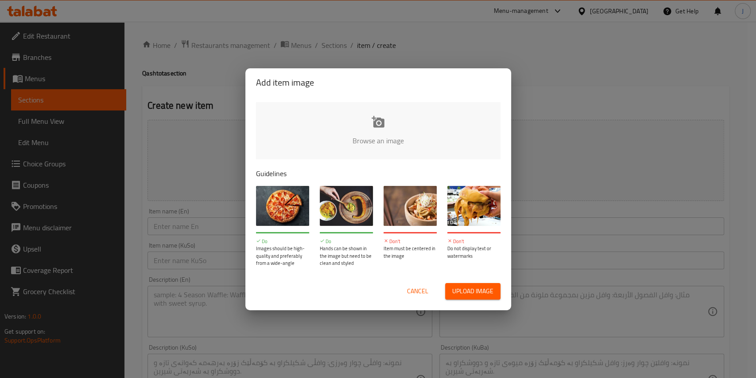
click at [476, 286] on span "Upload image" at bounding box center [472, 290] width 41 height 11
type input "C:\fakepath\ChatGPT Image Oct 12, 2025, 02_49_03 PM.png"
click at [720, 81] on div "Add item image Browse an image Guidelines Do Images should be high-quality and …" at bounding box center [378, 189] width 756 height 378
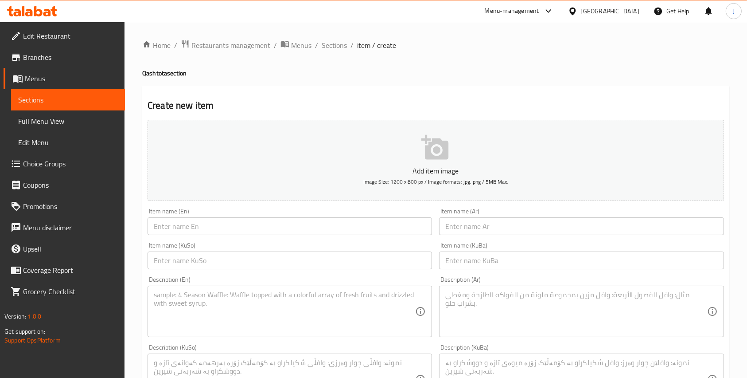
click at [356, 165] on button "Add item image Image Size: 1200 x 800 px / Image formats: jpg, png / 5MB Max." at bounding box center [436, 160] width 577 height 81
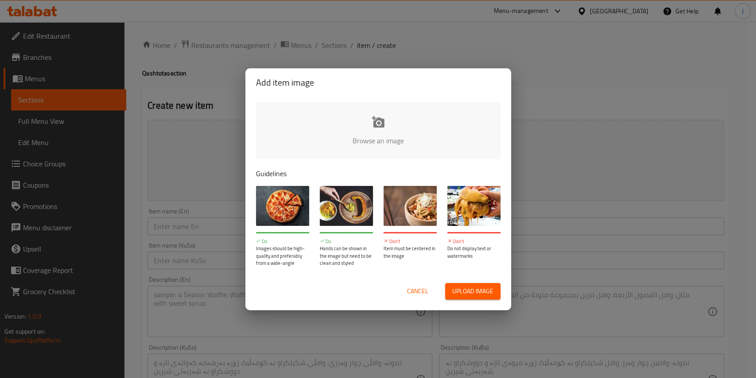
click at [343, 125] on input "file" at bounding box center [678, 143] width 844 height 83
type input "C:\fakepath\ChatGPT Image Oct 12, 2025, 02_49_03 PM.png"
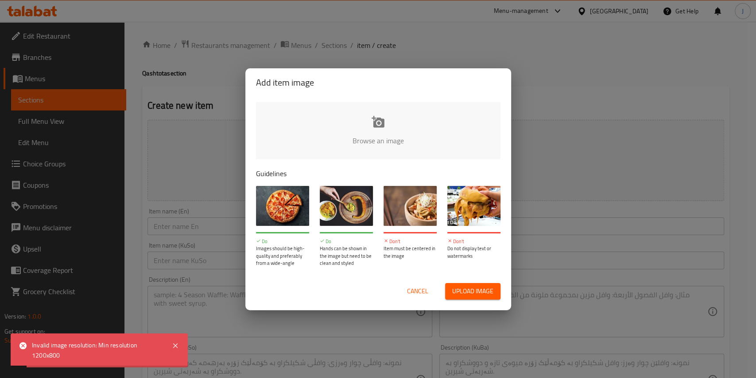
click at [415, 289] on span "Cancel" at bounding box center [417, 290] width 21 height 11
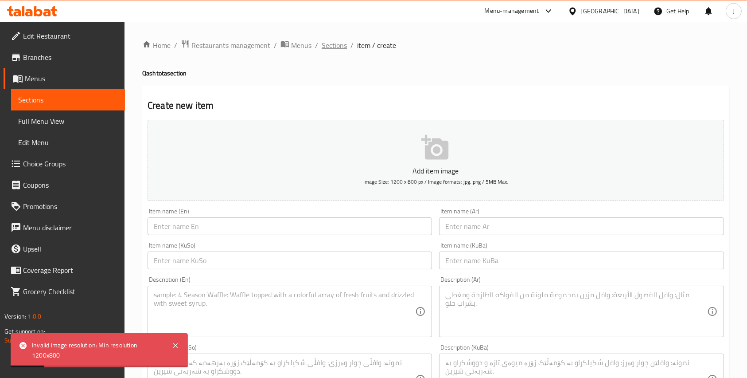
click at [335, 42] on span "Sections" at bounding box center [334, 45] width 25 height 11
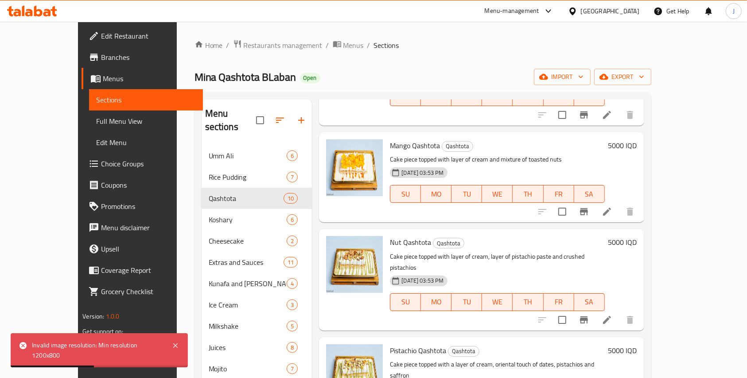
scroll to position [124, 0]
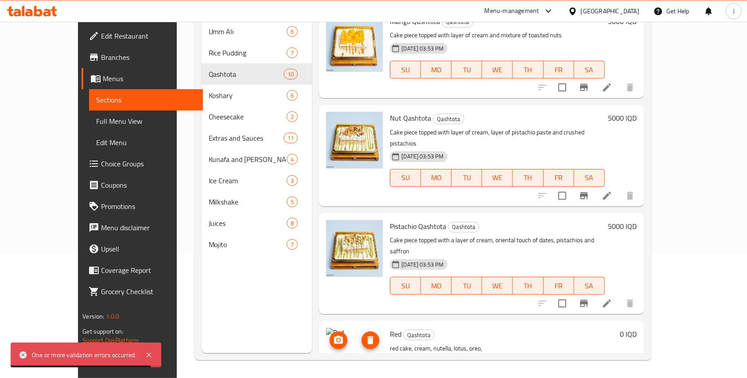
click at [330, 327] on img at bounding box center [354, 355] width 57 height 57
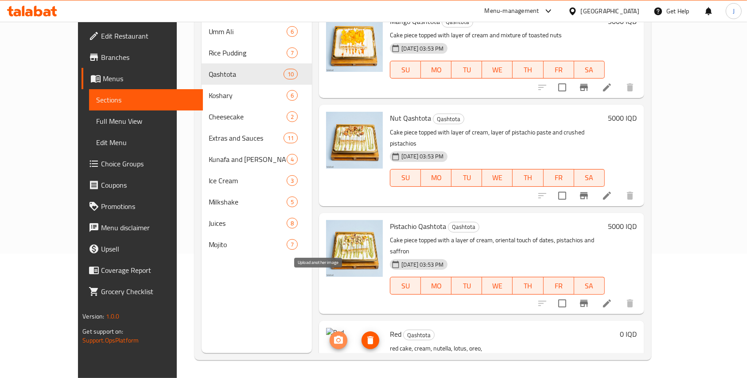
click at [330, 335] on span "upload picture" at bounding box center [339, 340] width 18 height 11
click at [101, 35] on span "Edit Restaurant" at bounding box center [148, 36] width 95 height 11
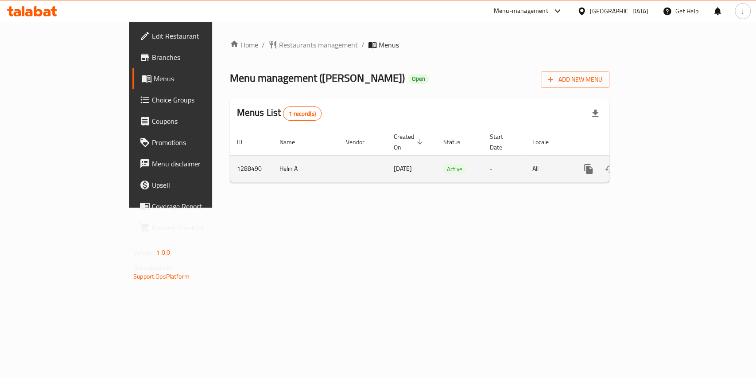
click at [658, 164] on icon "enhanced table" at bounding box center [652, 169] width 11 height 11
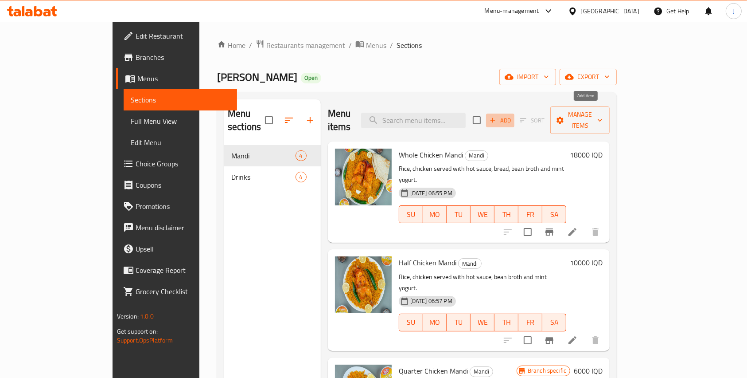
click at [512, 115] on span "Add" at bounding box center [500, 120] width 24 height 10
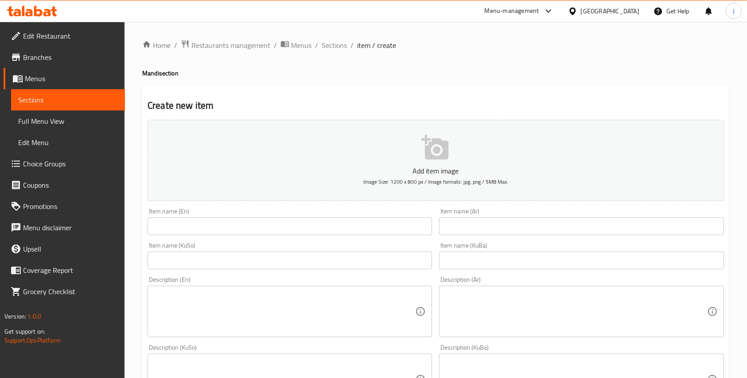
click at [173, 237] on div "Item name (En) Item name (En)" at bounding box center [290, 221] width 292 height 34
click at [169, 233] on input "text" at bounding box center [290, 226] width 284 height 18
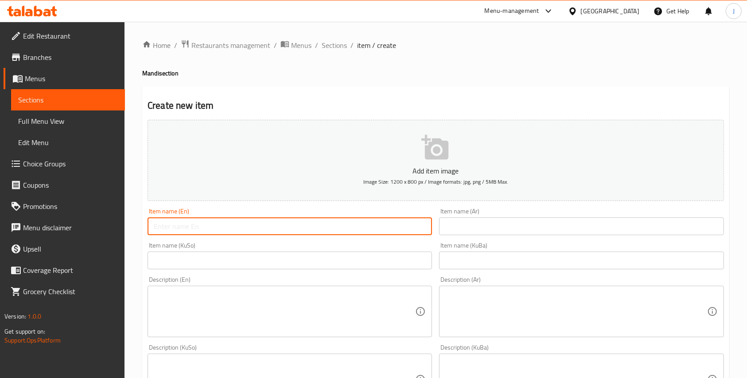
type input "N"
type input "M"
type input "Fish Mandi"
drag, startPoint x: 467, startPoint y: 229, endPoint x: 471, endPoint y: 225, distance: 5.6
click at [471, 225] on input "text" at bounding box center [581, 226] width 284 height 18
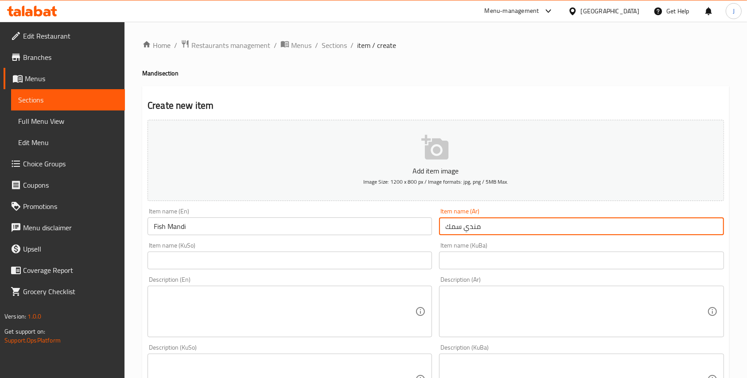
type input "مندي سمك"
click at [465, 258] on input "text" at bounding box center [581, 260] width 284 height 18
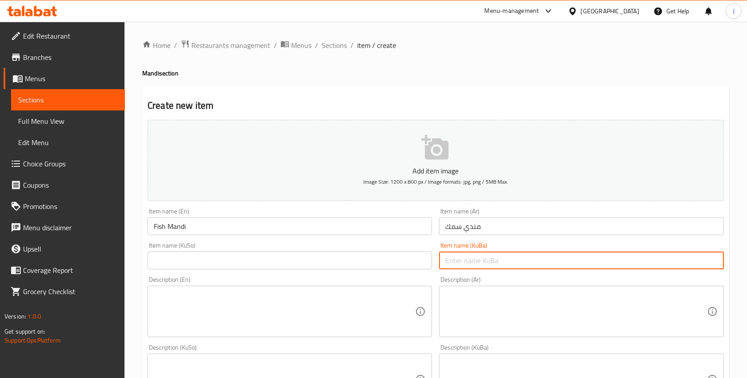
paste input "مندي سمك"
type input "مندي سمك"
click at [360, 257] on input "text" at bounding box center [290, 260] width 284 height 18
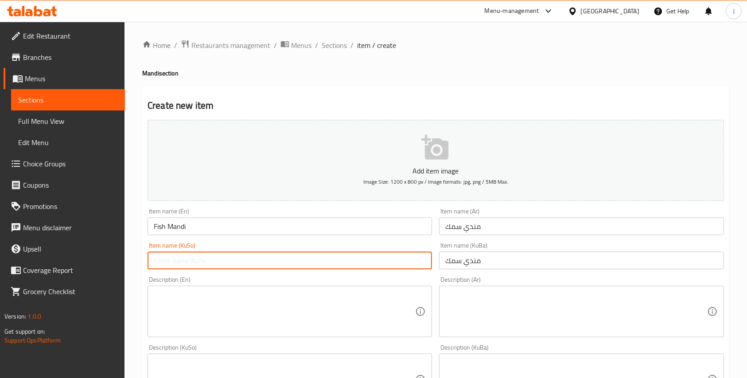
paste input "مندي سمك"
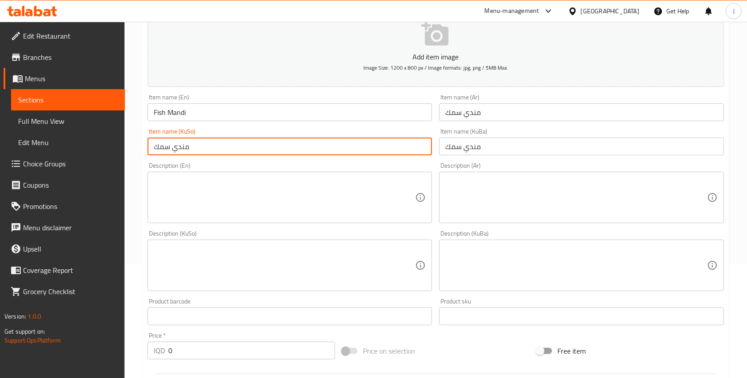
scroll to position [114, 0]
type input "مندي سمك"
click at [285, 183] on textarea at bounding box center [284, 197] width 261 height 42
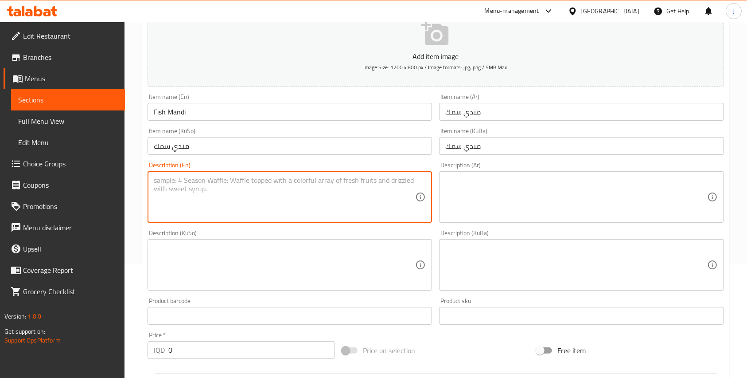
click at [322, 193] on textarea at bounding box center [284, 197] width 261 height 42
type textarea "m"
type textarea "Maskouf fish on [PERSON_NAME] with yogurt and sauce"
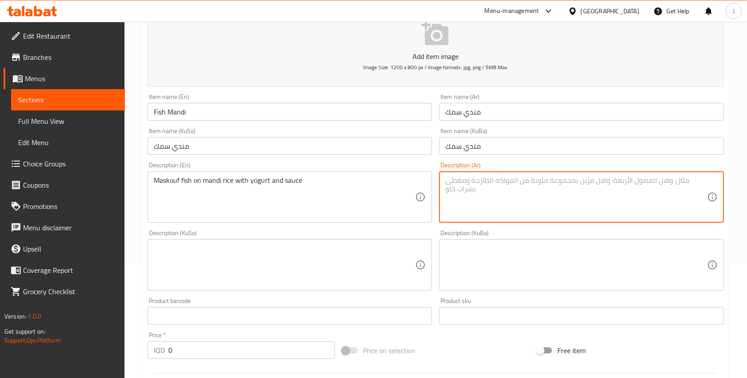
click at [475, 181] on textarea at bounding box center [575, 197] width 261 height 42
type textarea "سمك مسكوف مع تمن مندي مع لبن و دقوس"
click at [537, 262] on textarea at bounding box center [575, 265] width 261 height 42
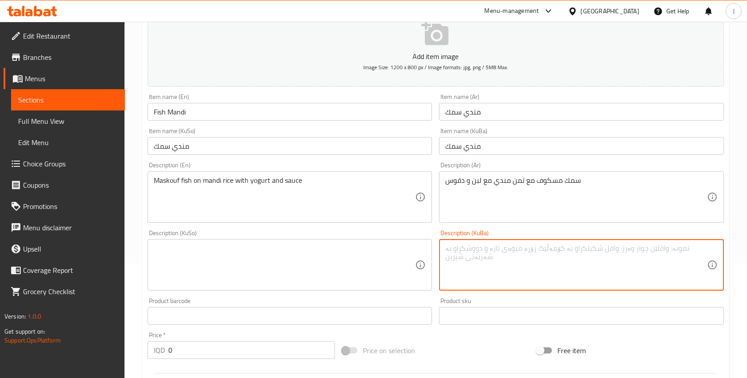
paste textarea "سمك مسكوف مع تمن مندي مع لبن و دقوس"
type textarea "سمك مسكوف مع تمن مندي مع لبن و دقوس"
click at [369, 256] on textarea at bounding box center [284, 265] width 261 height 42
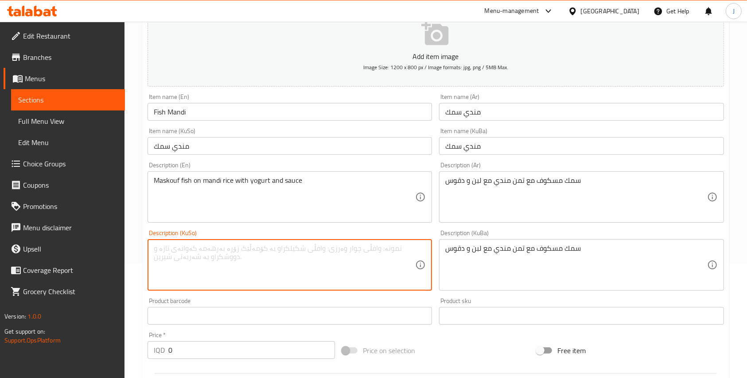
paste textarea "سمك مسكوف مع تمن مندي مع لبن و دقوس"
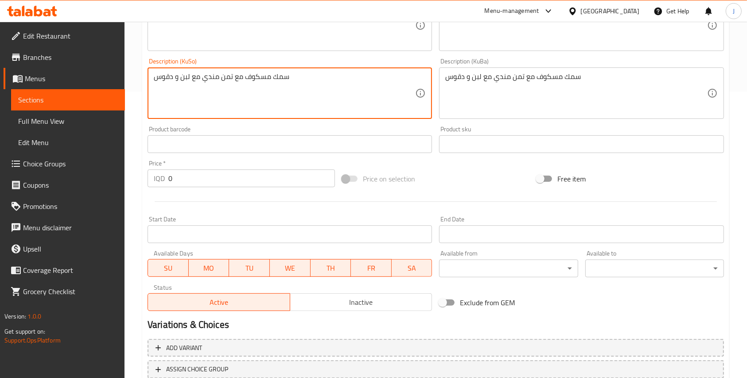
scroll to position [351, 0]
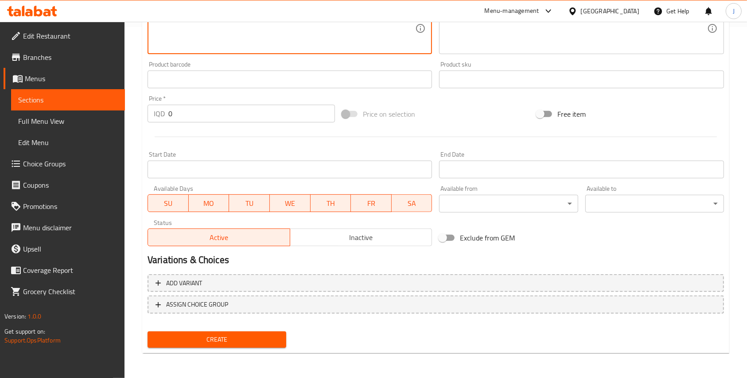
type textarea "سمك مسكوف مع تمن مندي مع لبن و دقوس"
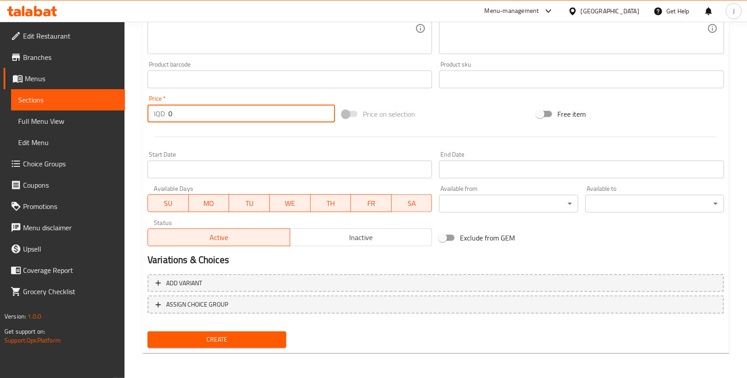
click at [186, 110] on input "0" at bounding box center [251, 114] width 167 height 18
type input "23000"
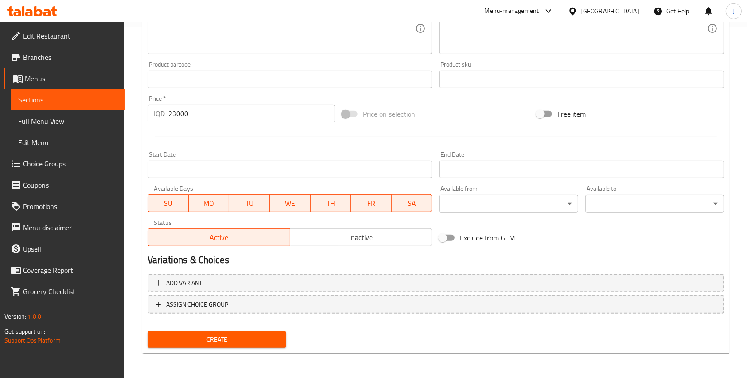
click at [240, 139] on div at bounding box center [436, 137] width 584 height 22
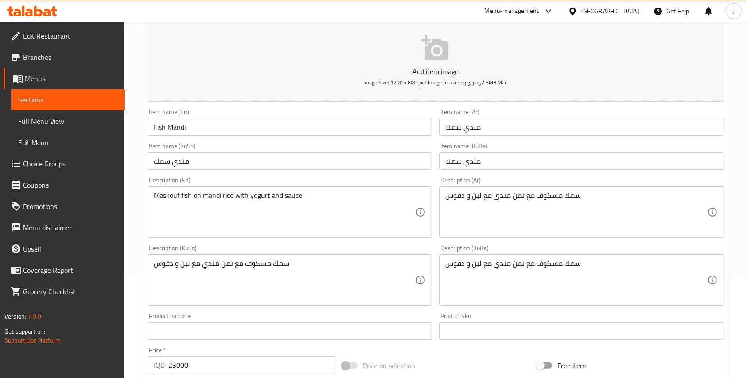
scroll to position [0, 0]
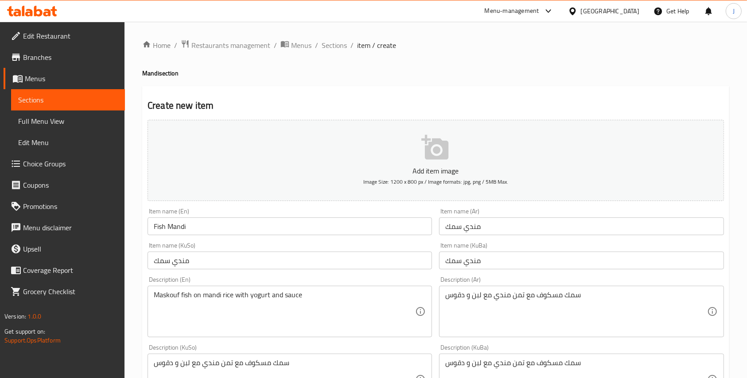
click at [361, 160] on button "Add item image Image Size: 1200 x 800 px / Image formats: jpg, png / 5MB Max." at bounding box center [436, 160] width 577 height 81
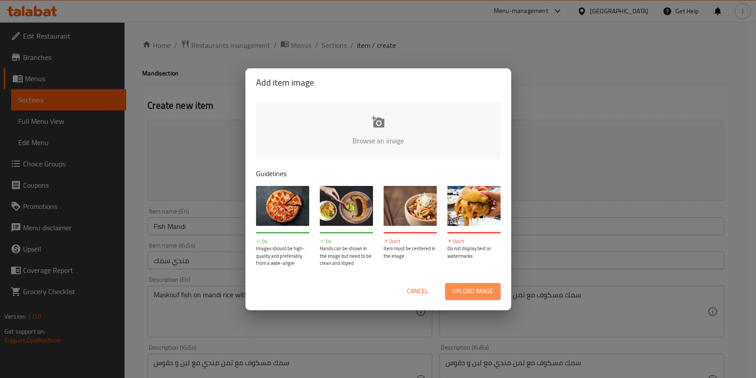
click at [465, 288] on span "Upload image" at bounding box center [472, 290] width 41 height 11
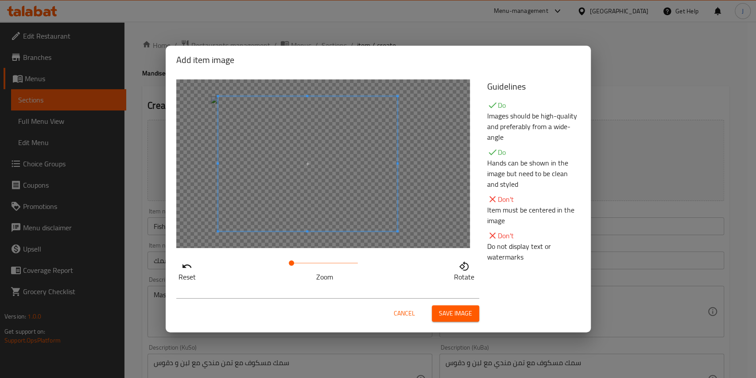
click at [319, 174] on span at bounding box center [307, 163] width 179 height 135
drag, startPoint x: 300, startPoint y: 265, endPoint x: 292, endPoint y: 265, distance: 7.1
click at [292, 265] on span at bounding box center [292, 262] width 5 height 5
click at [455, 315] on span "Save image" at bounding box center [455, 313] width 33 height 11
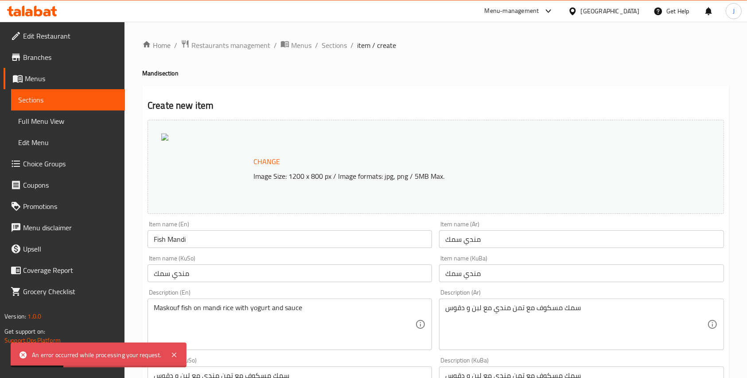
click at [287, 154] on div "Change Image Size: 1200 x 800 px / Image formats: jpg, png / 5MB Max." at bounding box center [456, 166] width 412 height 29
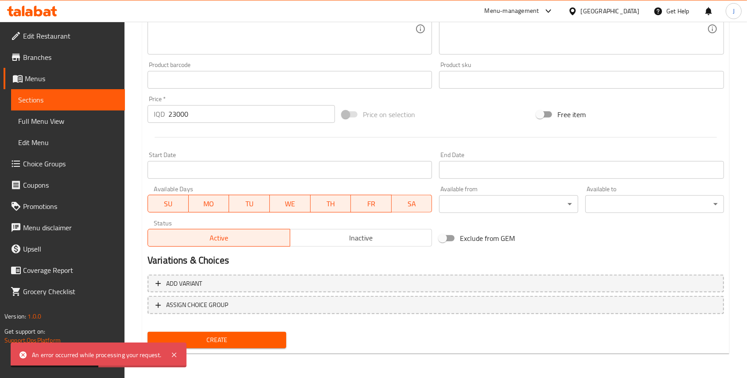
click at [235, 331] on button "Create" at bounding box center [217, 339] width 139 height 16
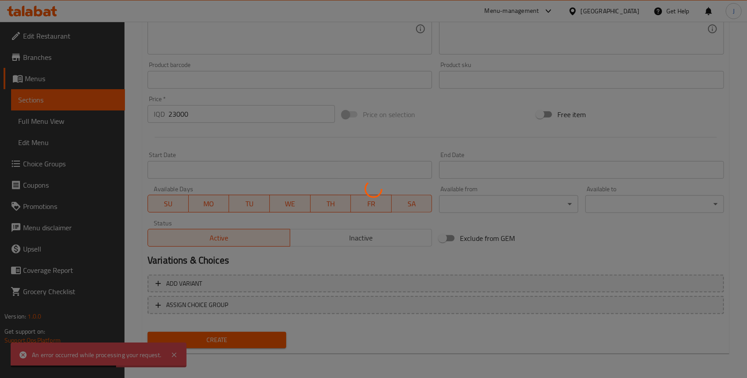
type input "0"
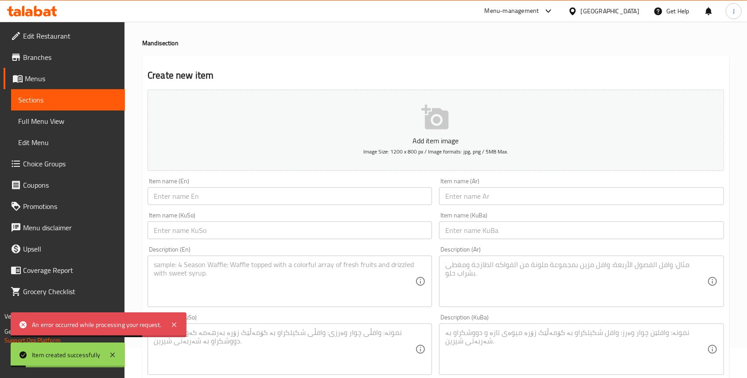
scroll to position [0, 0]
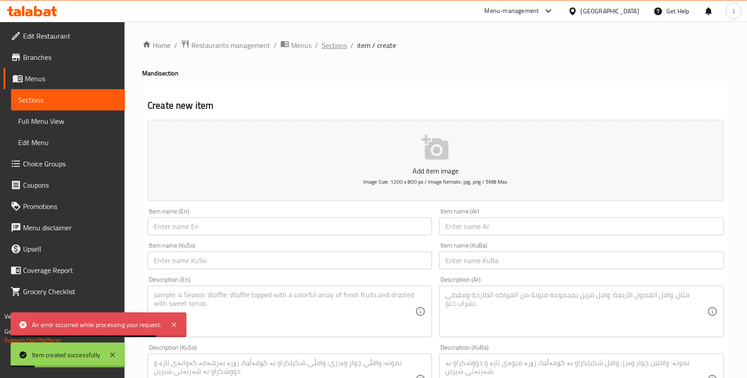
click at [338, 46] on span "Sections" at bounding box center [334, 45] width 25 height 11
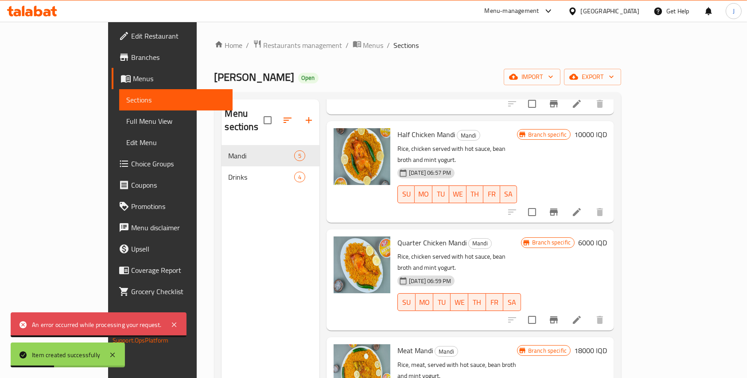
scroll to position [124, 0]
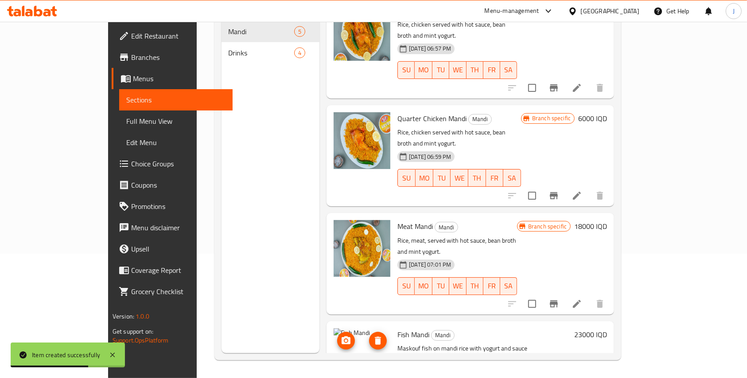
click at [337, 328] on img at bounding box center [362, 356] width 57 height 57
click at [341, 335] on icon "upload picture" at bounding box center [346, 340] width 11 height 11
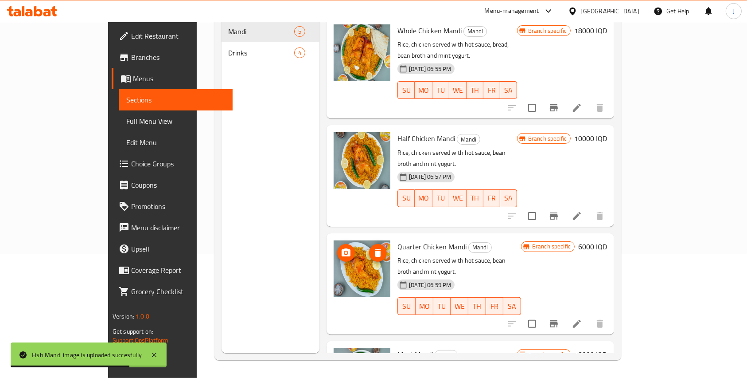
scroll to position [0, 0]
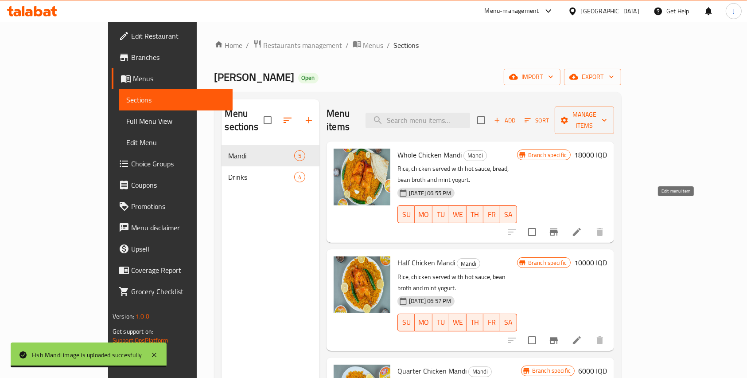
click at [582, 226] on icon at bounding box center [577, 231] width 11 height 11
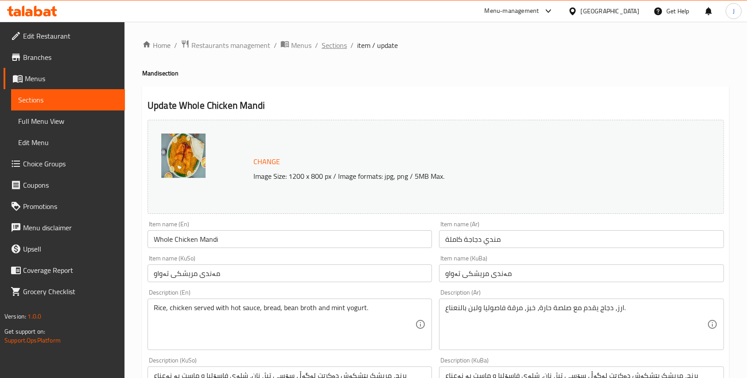
click at [330, 49] on span "Sections" at bounding box center [334, 45] width 25 height 11
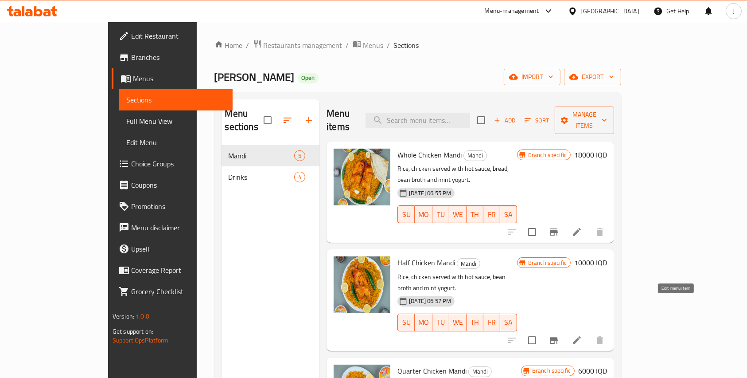
click at [581, 336] on icon at bounding box center [577, 340] width 8 height 8
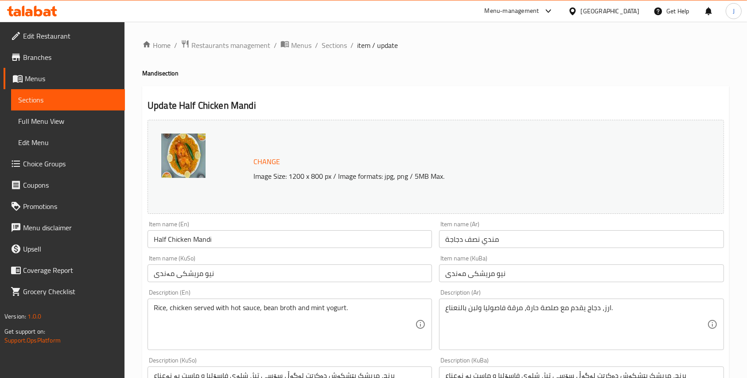
scroll to position [363, 0]
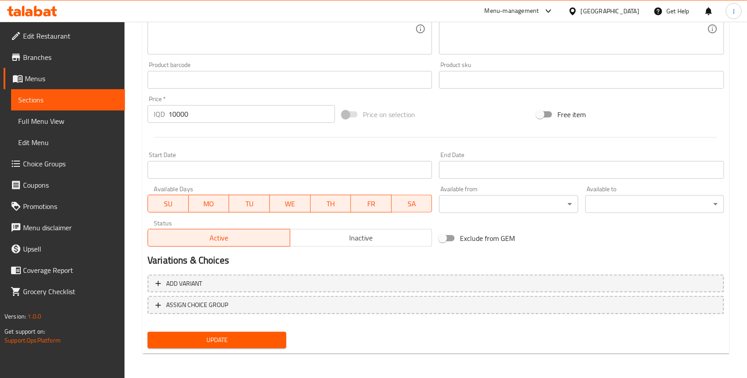
click at [181, 115] on input "10000" at bounding box center [251, 114] width 167 height 18
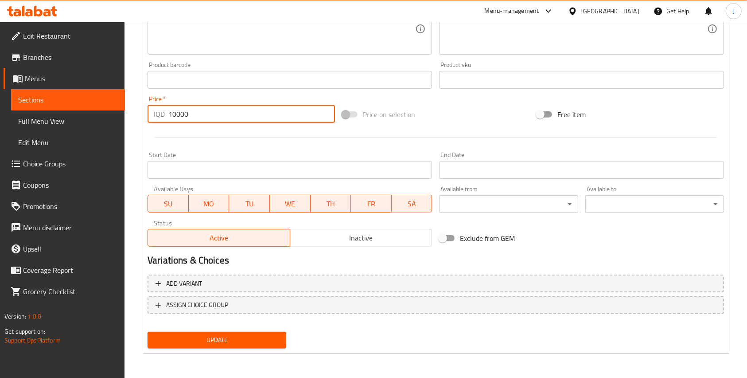
click at [181, 115] on input "10000" at bounding box center [251, 114] width 167 height 18
type input "11000"
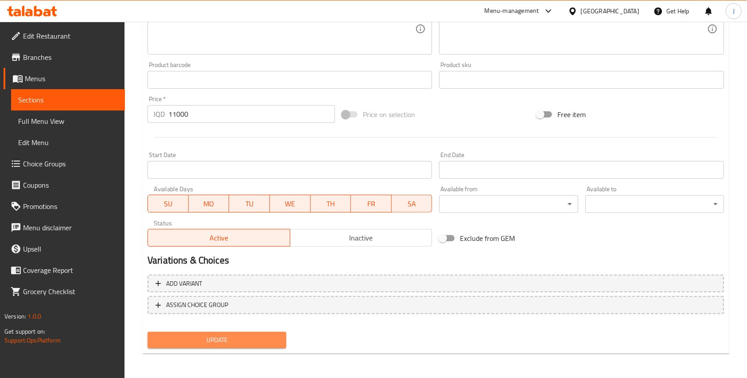
click at [224, 334] on span "Update" at bounding box center [217, 339] width 125 height 11
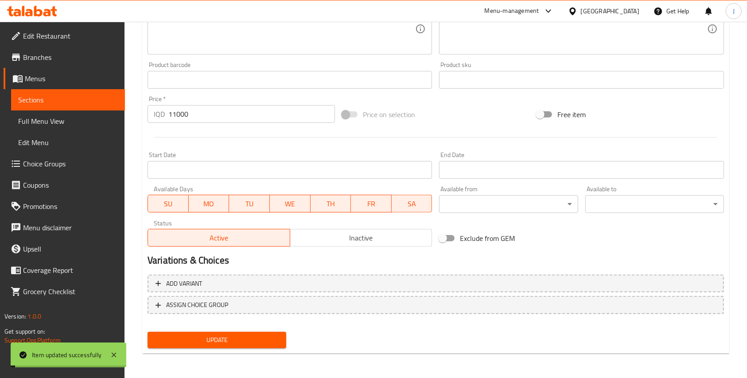
scroll to position [0, 0]
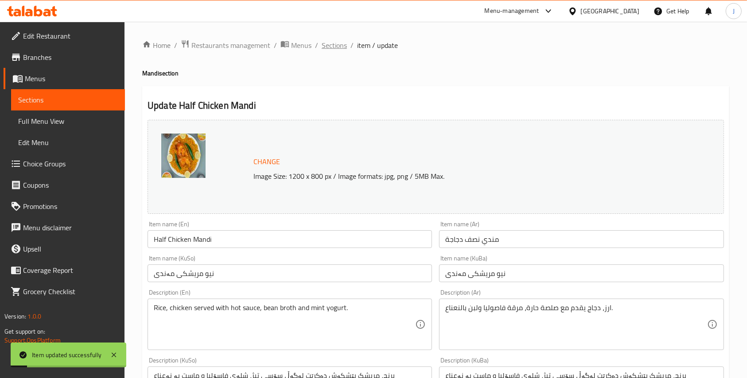
click at [340, 40] on span "Sections" at bounding box center [334, 45] width 25 height 11
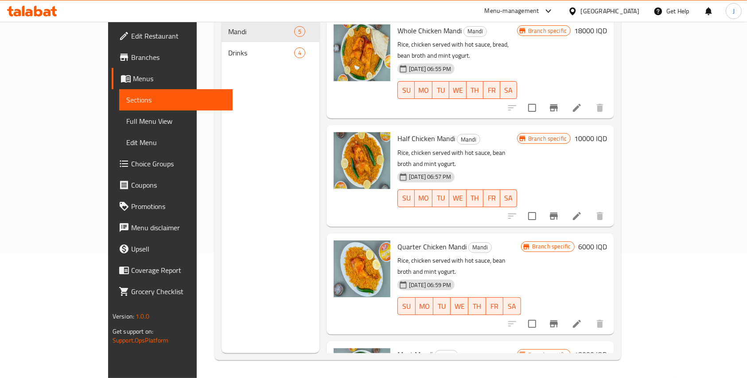
scroll to position [128, 0]
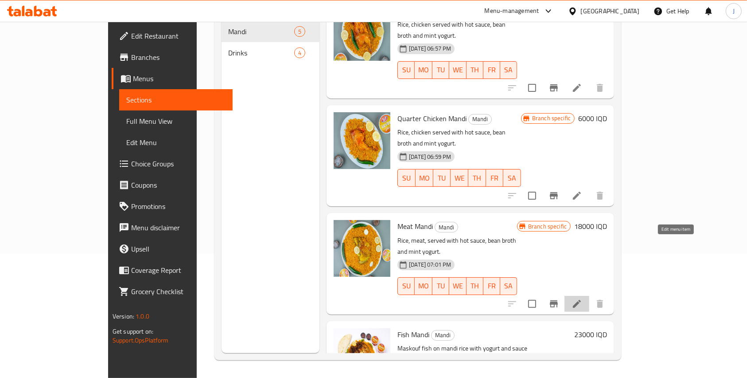
click at [582, 298] on icon at bounding box center [577, 303] width 11 height 11
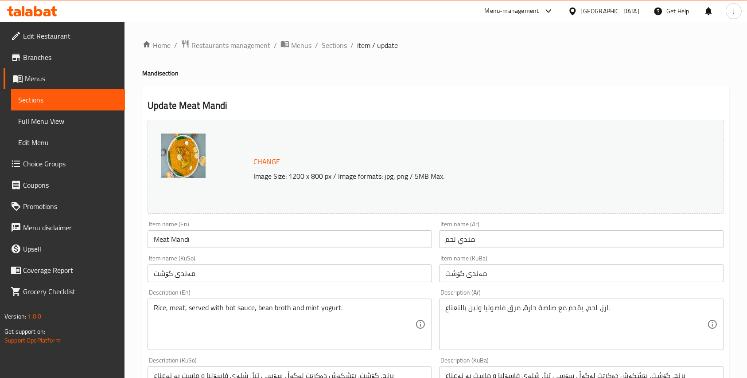
click at [440, 240] on input "مندي لحم" at bounding box center [581, 239] width 284 height 18
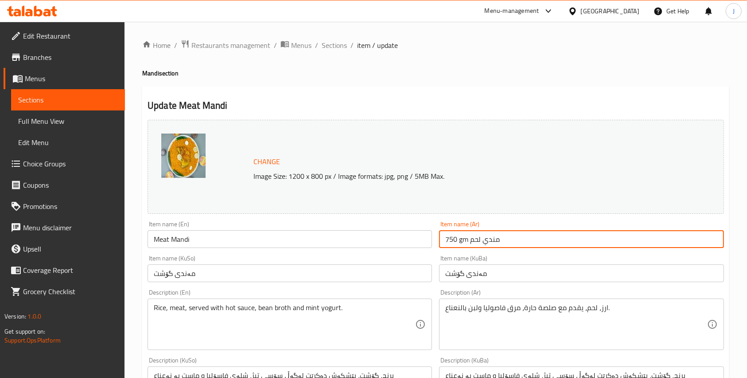
type input "750 gm مندي لحم"
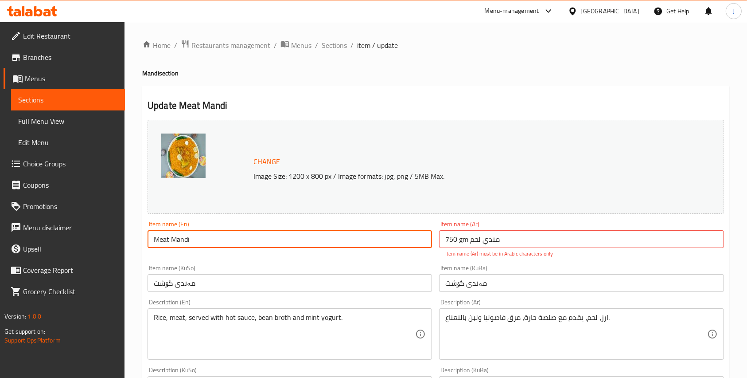
click at [290, 236] on input "Meat Mandi" at bounding box center [290, 239] width 284 height 18
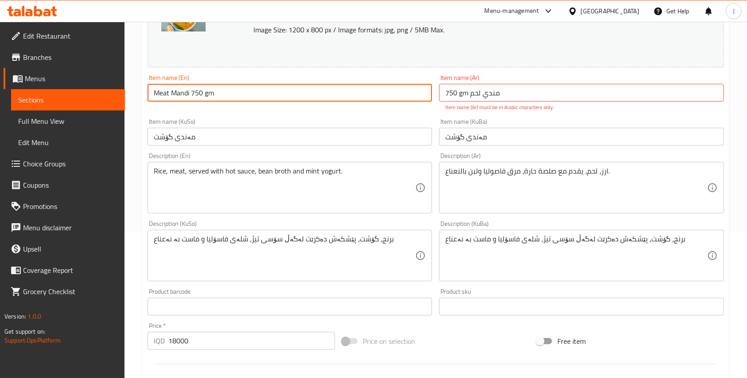
scroll to position [372, 0]
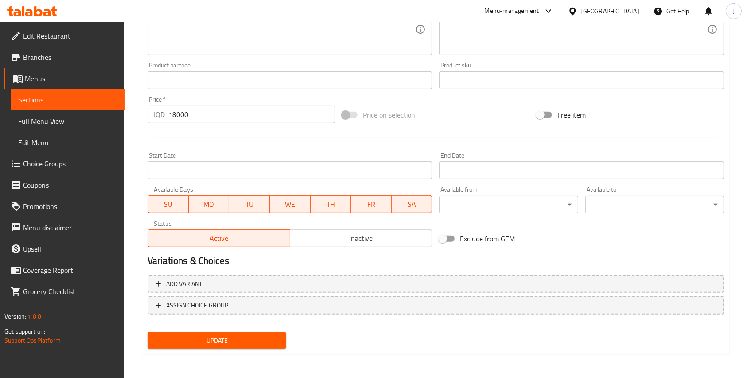
type input "Meat Mandi 750 gm"
click at [185, 114] on input "18000" at bounding box center [251, 114] width 167 height 18
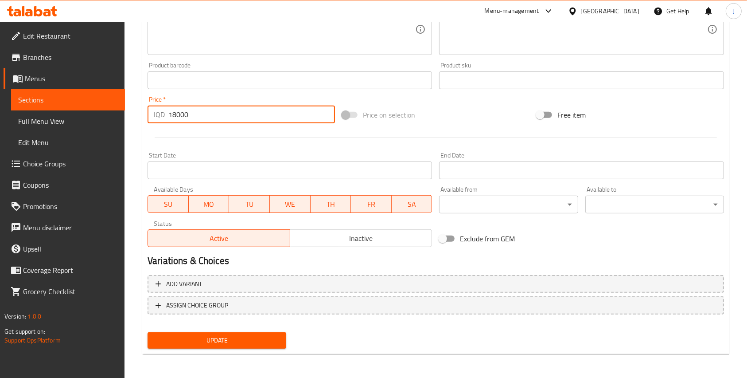
click at [185, 114] on input "18000" at bounding box center [251, 114] width 167 height 18
type input "28000"
click at [208, 333] on button "Update" at bounding box center [217, 340] width 139 height 16
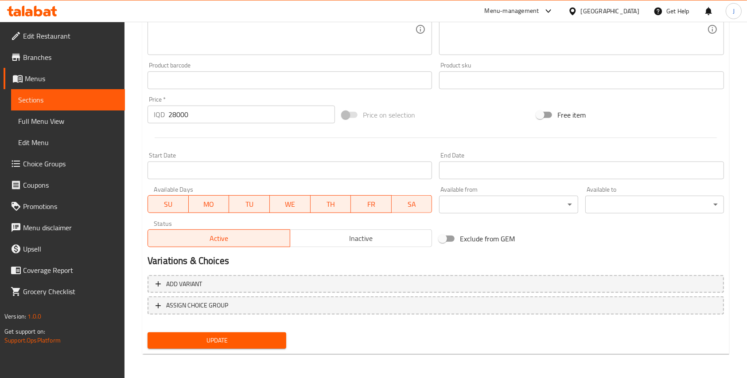
scroll to position [50, 0]
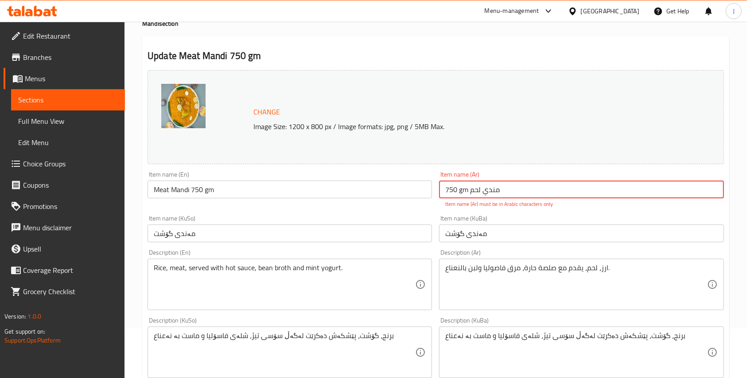
drag, startPoint x: 503, startPoint y: 189, endPoint x: 387, endPoint y: 179, distance: 117.0
click at [387, 179] on div "Change Image Size: 1200 x 800 px / Image formats: jpg, png / 5MB Max. Item name…" at bounding box center [436, 319] width 584 height 506
type input "l"
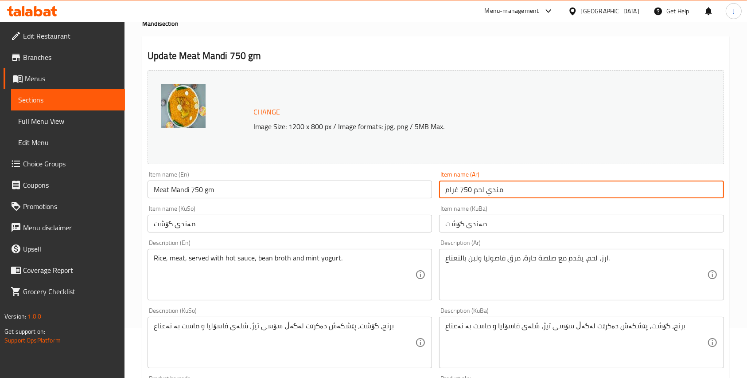
scroll to position [363, 0]
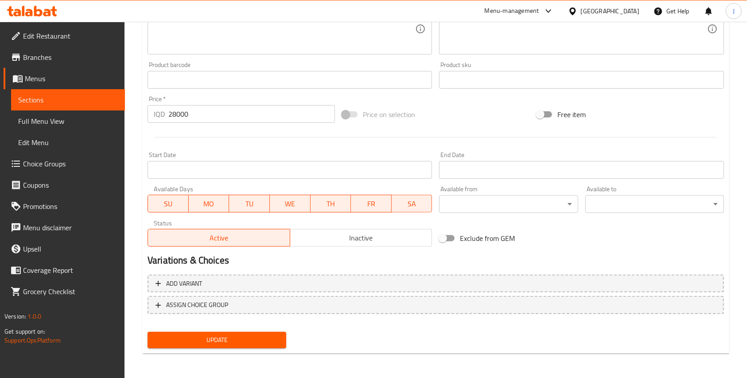
type input "مندي لحم 750 غرام"
click at [239, 338] on span "Update" at bounding box center [217, 339] width 125 height 11
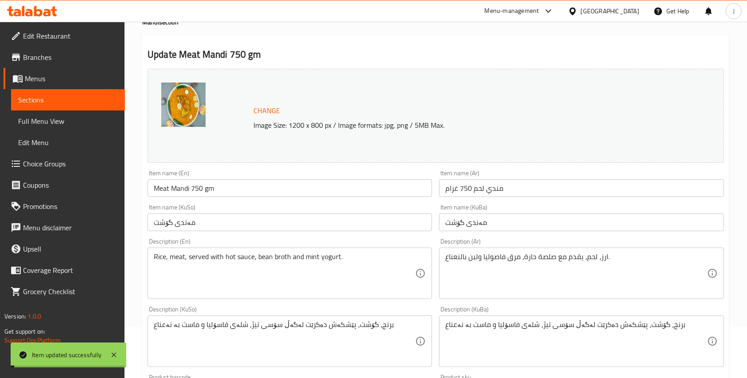
scroll to position [0, 0]
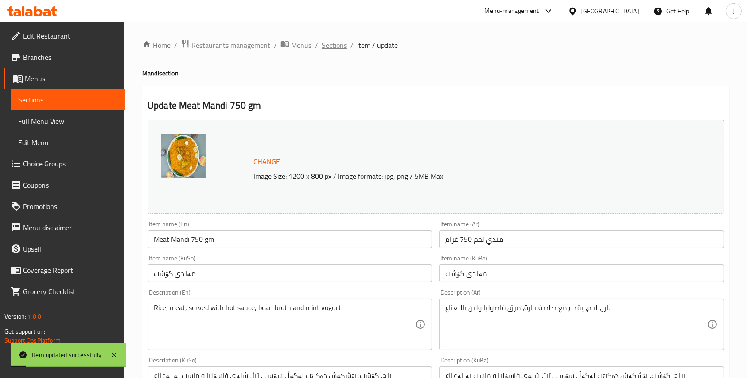
click at [329, 43] on span "Sections" at bounding box center [334, 45] width 25 height 11
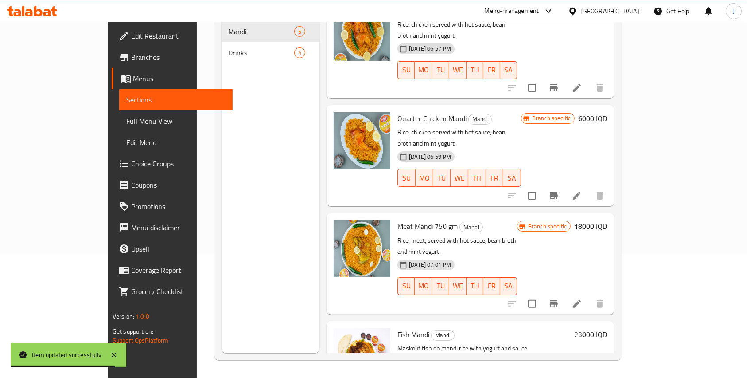
scroll to position [124, 0]
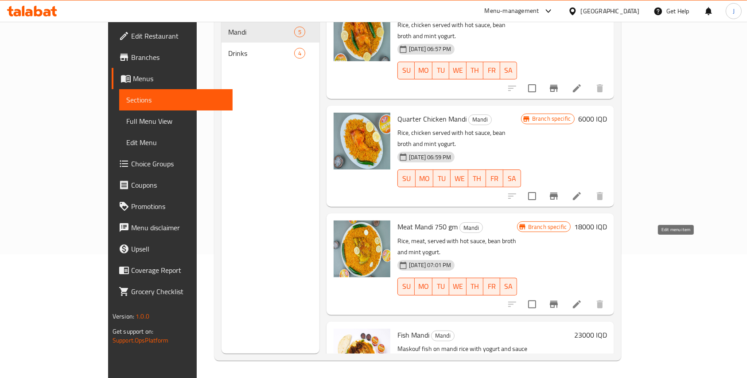
click at [582, 299] on icon at bounding box center [577, 304] width 11 height 11
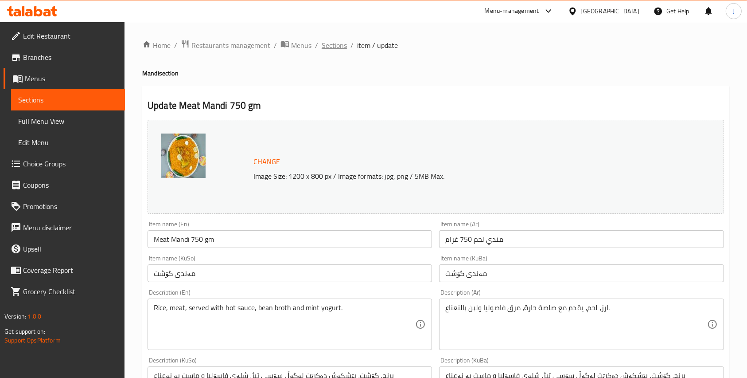
click at [335, 47] on span "Sections" at bounding box center [334, 45] width 25 height 11
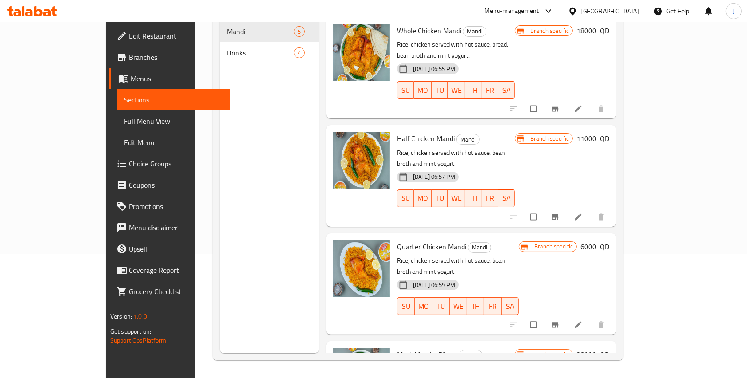
click at [220, 150] on div "Menu sections Mandi 5 Drinks 4" at bounding box center [269, 164] width 99 height 378
